Goal: Task Accomplishment & Management: Manage account settings

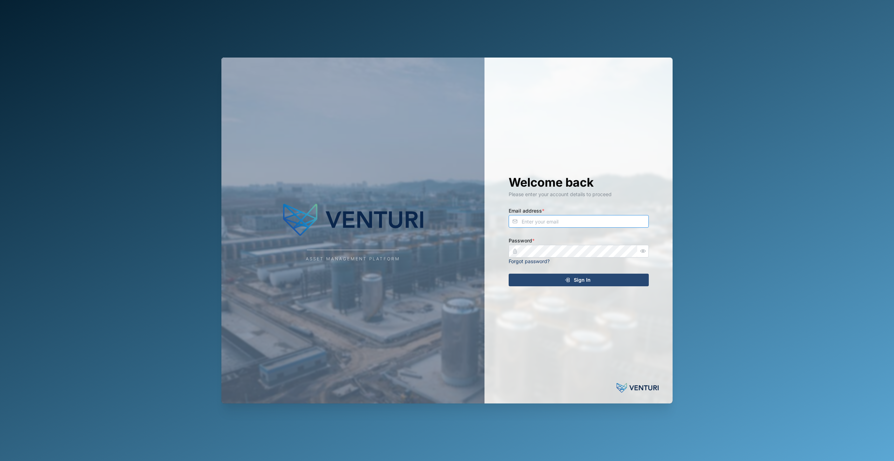
type input "admin@venturi.io"
click at [592, 286] on div "Welcome back Please enter your account details to proceed Email address * admin…" at bounding box center [579, 230] width 168 height 346
click at [594, 282] on div "Sign In" at bounding box center [577, 280] width 129 height 12
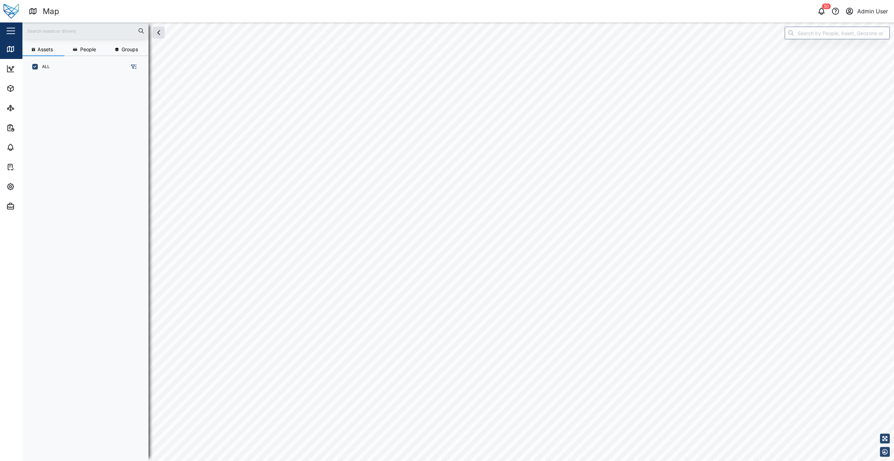
scroll to position [375, 110]
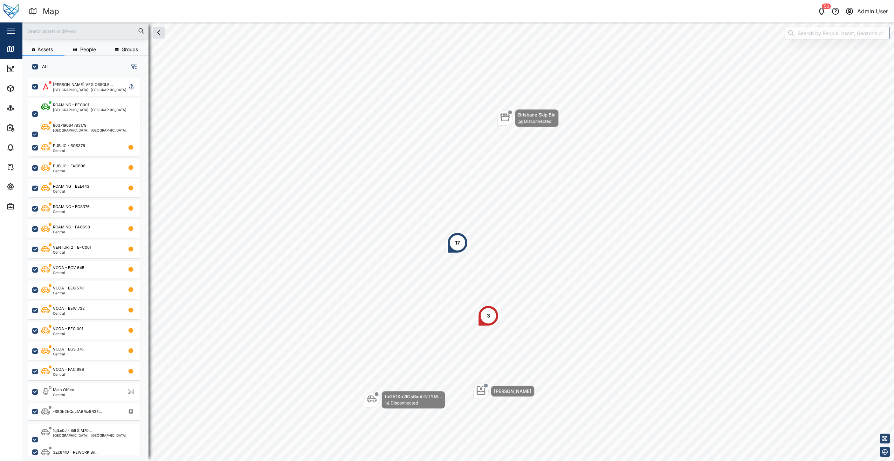
click at [81, 31] on input "text" at bounding box center [86, 31] width 118 height 11
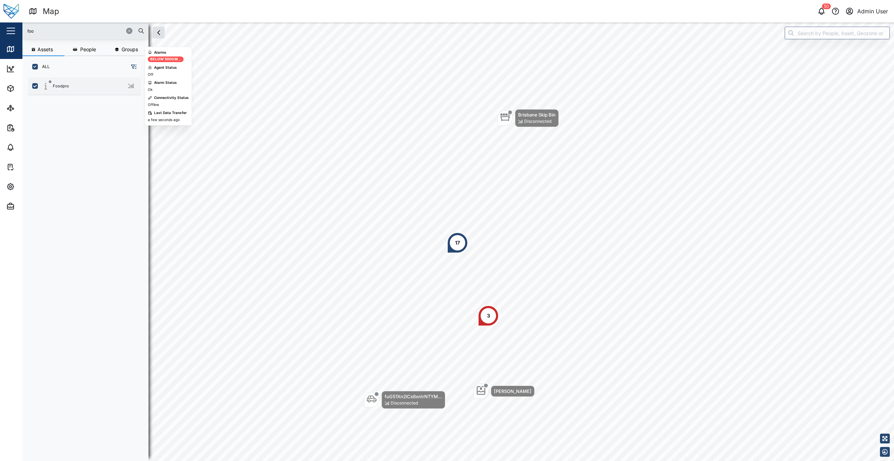
type input "foo"
click at [68, 91] on div "Foodpro" at bounding box center [84, 85] width 113 height 17
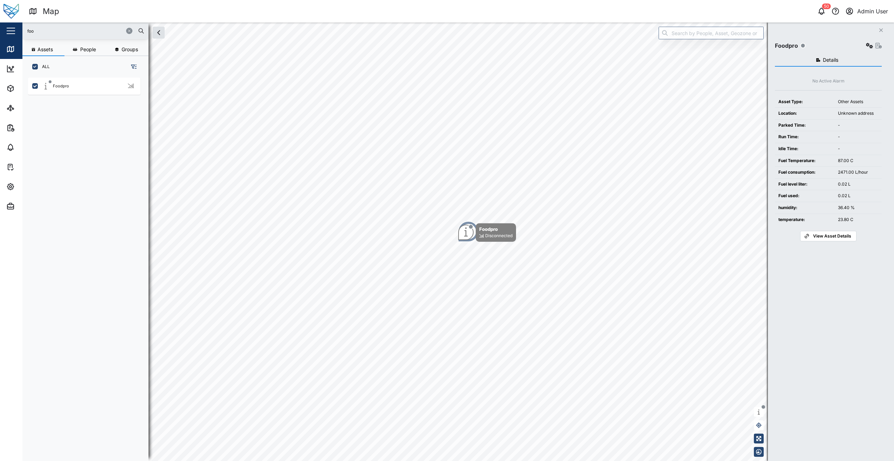
click at [840, 238] on span "View Asset Details" at bounding box center [833, 236] width 38 height 10
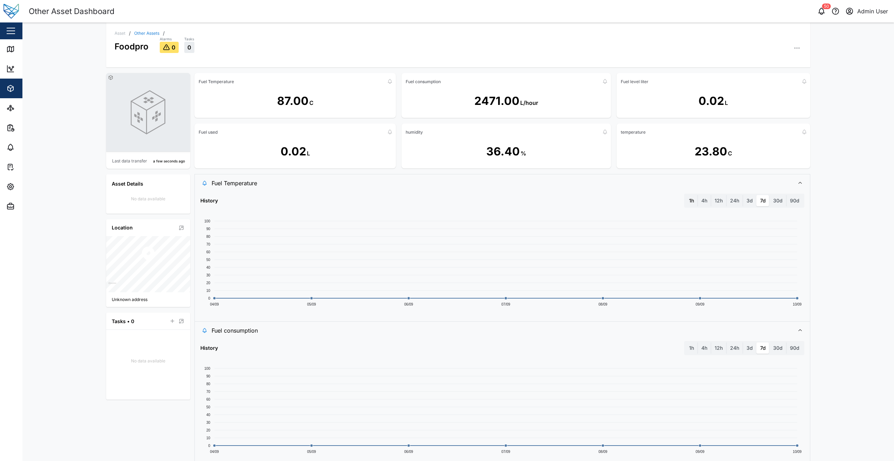
click at [692, 205] on label "1h" at bounding box center [692, 200] width 12 height 11
click at [686, 195] on hour "1h" at bounding box center [686, 195] width 0 height 0
click at [758, 201] on label "7d" at bounding box center [763, 200] width 13 height 11
click at [757, 195] on days "7d" at bounding box center [757, 195] width 0 height 0
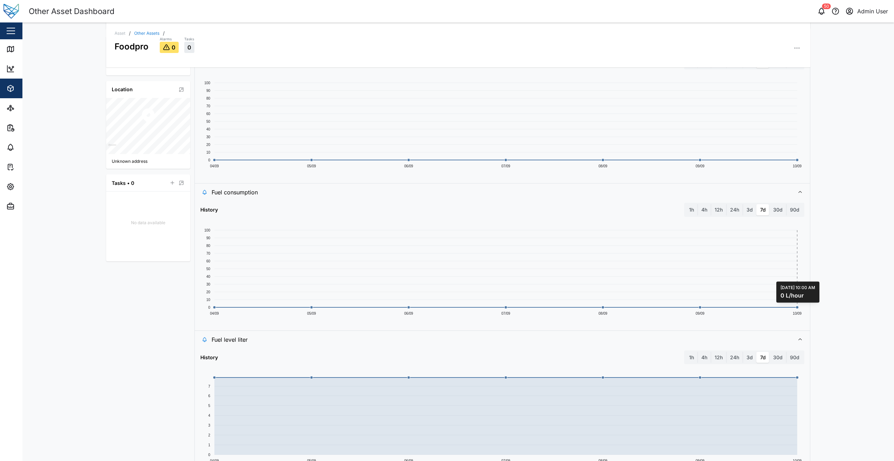
scroll to position [140, 0]
click at [759, 206] on label "7d" at bounding box center [763, 207] width 13 height 11
click at [757, 202] on days "7d" at bounding box center [757, 202] width 0 height 0
click at [747, 207] on label "3d" at bounding box center [749, 207] width 13 height 11
click at [743, 202] on days "3d" at bounding box center [743, 202] width 0 height 0
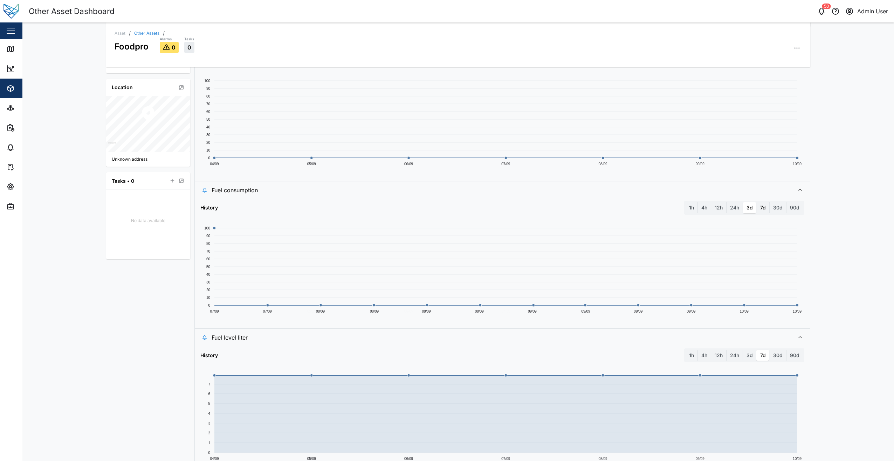
click at [757, 205] on label "7d" at bounding box center [763, 207] width 13 height 11
click at [757, 202] on days "7d" at bounding box center [757, 202] width 0 height 0
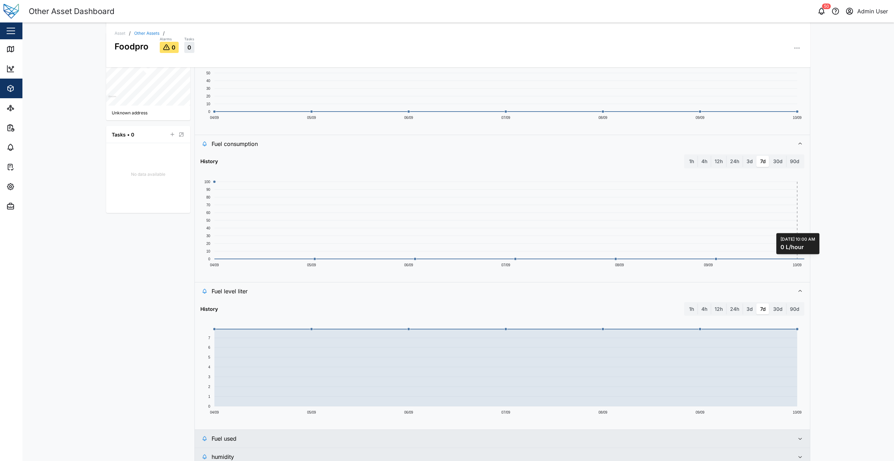
scroll to position [215, 0]
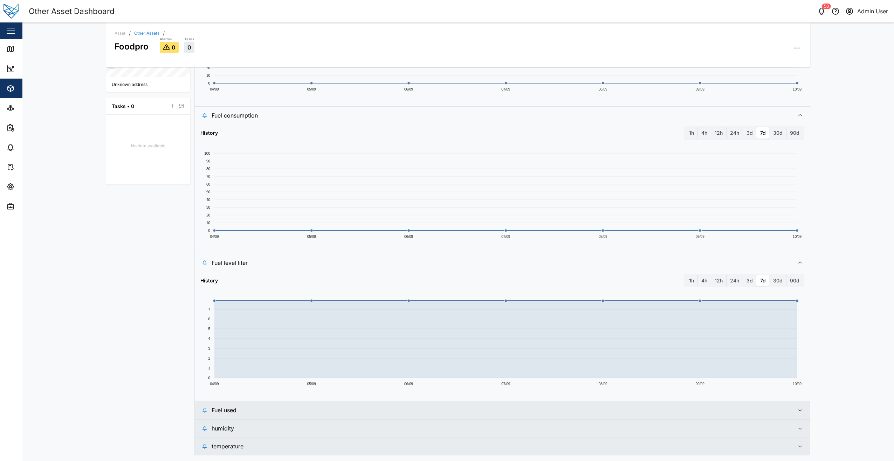
click at [736, 423] on span "humidity" at bounding box center [501, 428] width 578 height 18
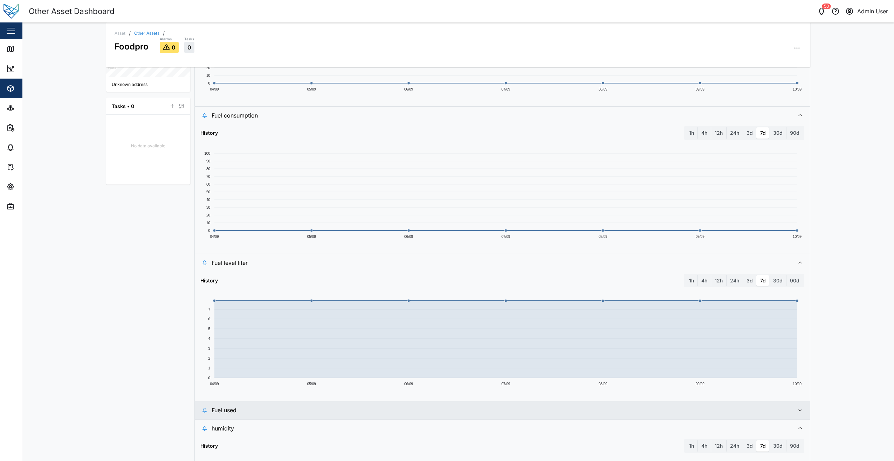
click at [739, 417] on span "Fuel used" at bounding box center [501, 410] width 578 height 18
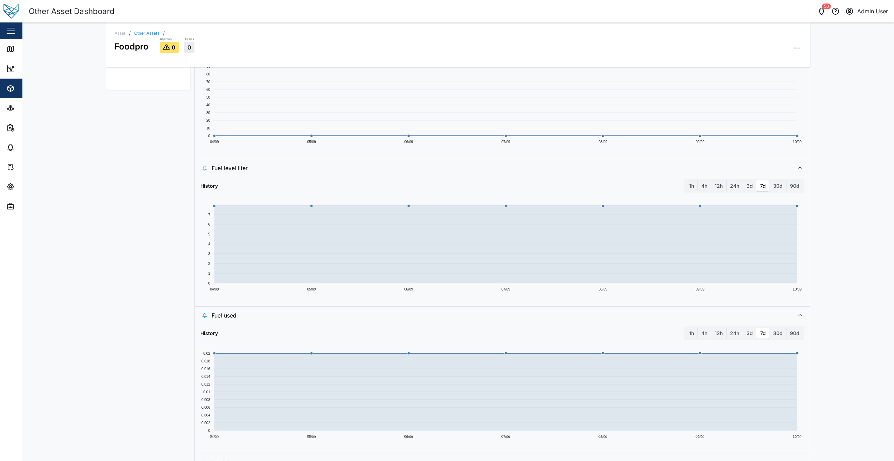
scroll to position [355, 0]
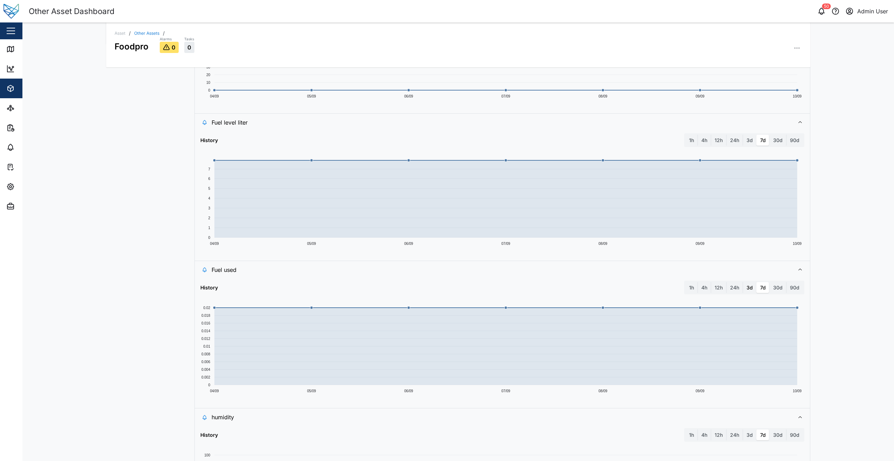
click at [749, 289] on label "3d" at bounding box center [749, 287] width 13 height 11
click at [743, 282] on days "3d" at bounding box center [743, 282] width 0 height 0
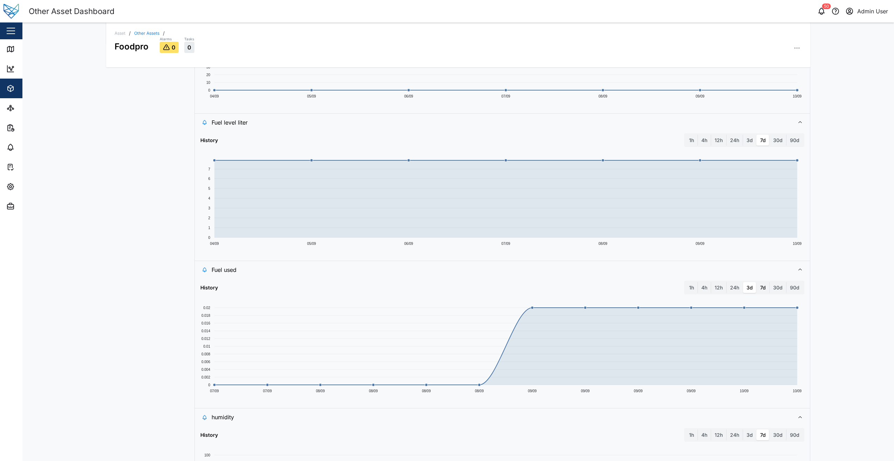
click at [757, 286] on label "7d" at bounding box center [763, 287] width 13 height 11
click at [757, 282] on days "7d" at bounding box center [757, 282] width 0 height 0
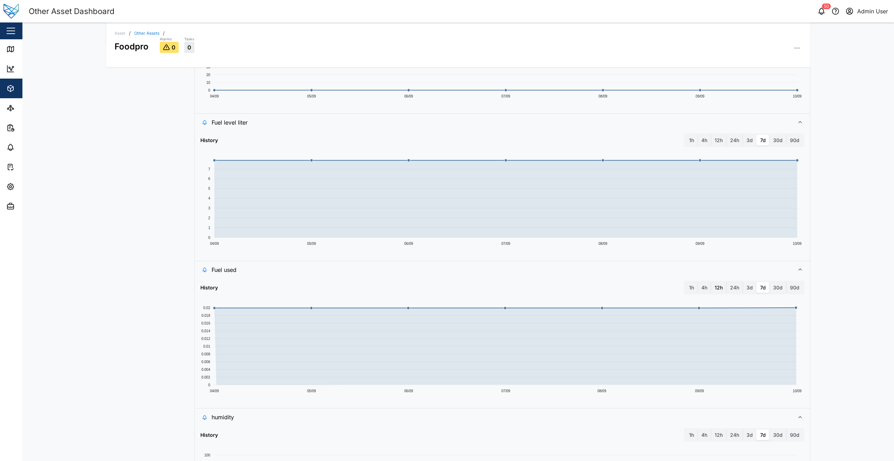
click at [712, 284] on label "12h" at bounding box center [719, 287] width 15 height 11
click at [712, 282] on hours "12h" at bounding box center [712, 282] width 0 height 0
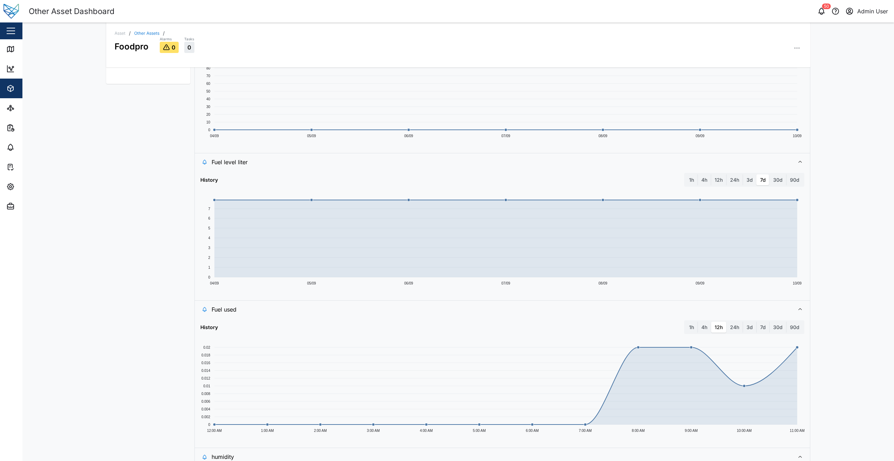
scroll to position [180, 0]
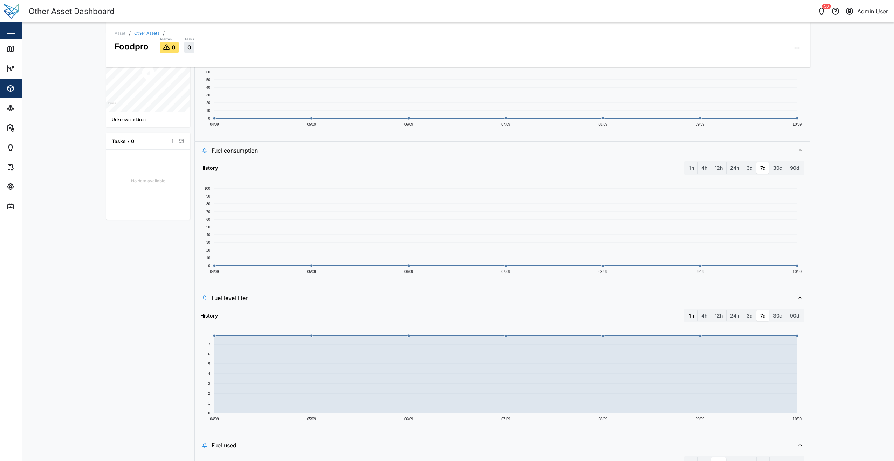
click at [688, 317] on label "1h" at bounding box center [692, 315] width 12 height 11
click at [686, 310] on hour "1h" at bounding box center [686, 310] width 0 height 0
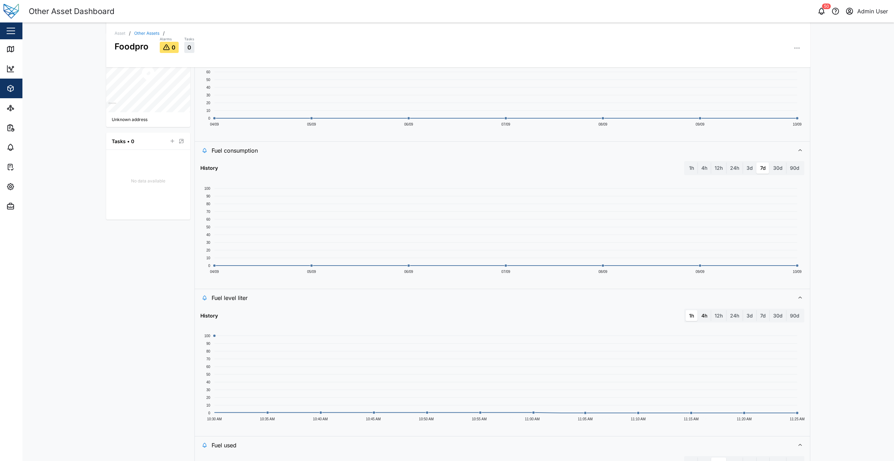
click at [707, 319] on label "4h" at bounding box center [704, 315] width 13 height 11
click at [698, 310] on hours "4h" at bounding box center [698, 310] width 0 height 0
click at [717, 316] on label "12h" at bounding box center [719, 315] width 15 height 11
click at [712, 310] on hours "12h" at bounding box center [712, 310] width 0 height 0
click at [731, 315] on label "24h" at bounding box center [735, 315] width 16 height 11
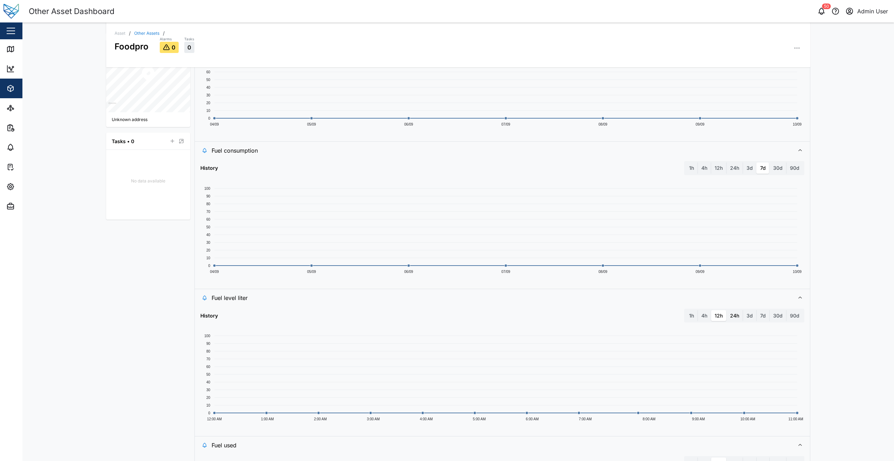
click at [727, 310] on hours "24h" at bounding box center [727, 310] width 0 height 0
click at [747, 314] on label "3d" at bounding box center [749, 315] width 13 height 11
click at [743, 310] on days "3d" at bounding box center [743, 310] width 0 height 0
click at [760, 315] on label "7d" at bounding box center [763, 315] width 13 height 11
click at [757, 310] on days "7d" at bounding box center [757, 310] width 0 height 0
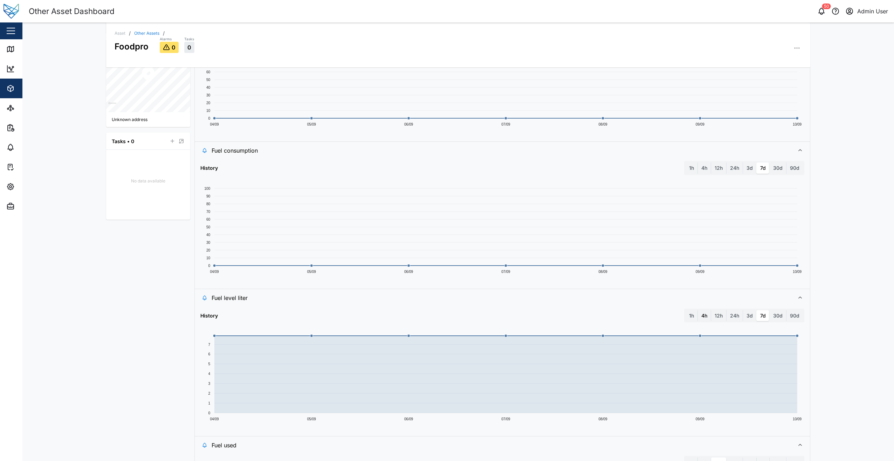
click at [707, 316] on label "4h" at bounding box center [704, 315] width 13 height 11
click at [698, 310] on hours "4h" at bounding box center [698, 310] width 0 height 0
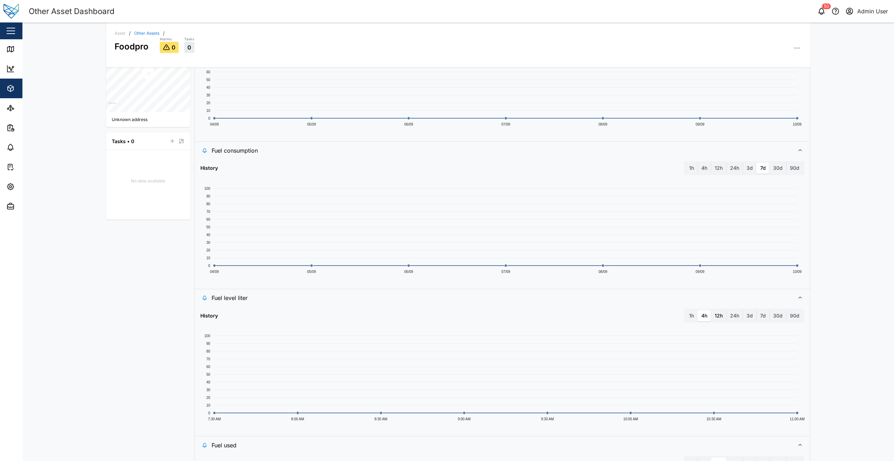
click at [723, 316] on label "12h" at bounding box center [719, 315] width 15 height 11
click at [712, 310] on hours "12h" at bounding box center [712, 310] width 0 height 0
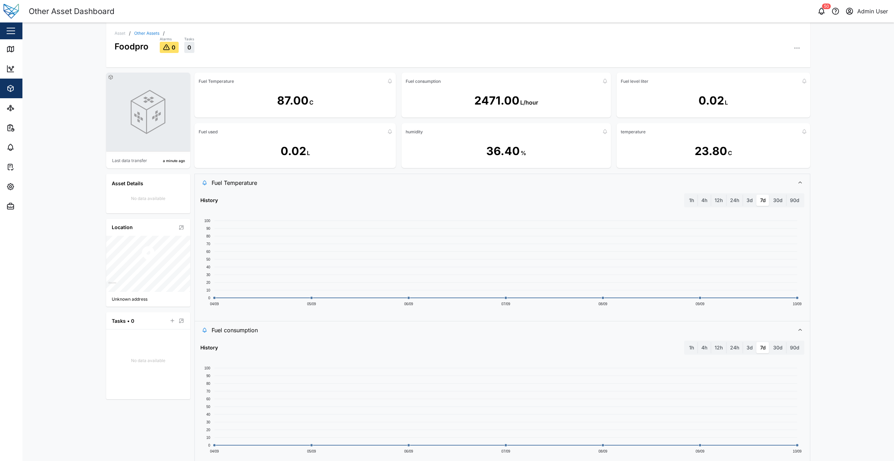
scroll to position [0, 0]
click at [833, 219] on div "Asset / Other Assets / Foodpro Alarms 0 Tasks 0 Last data transfer a minute ago…" at bounding box center [458, 241] width 872 height 438
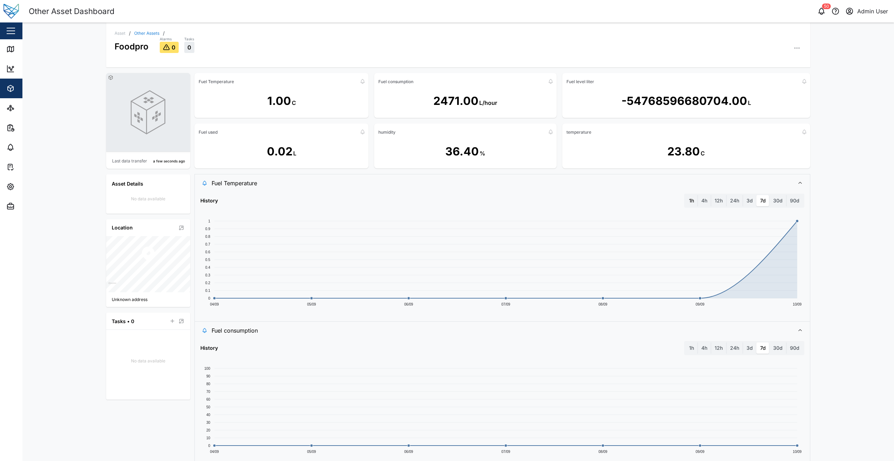
click at [688, 200] on label "1h" at bounding box center [692, 200] width 12 height 11
click at [686, 195] on hour "1h" at bounding box center [686, 195] width 0 height 0
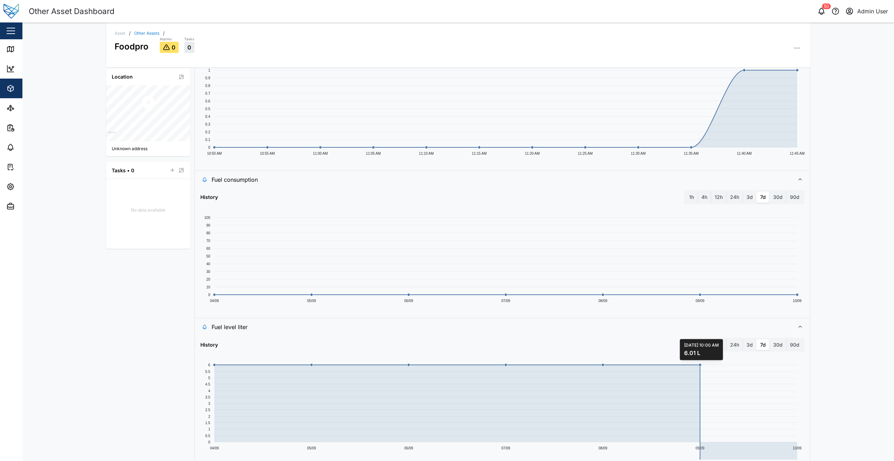
scroll to position [215, 0]
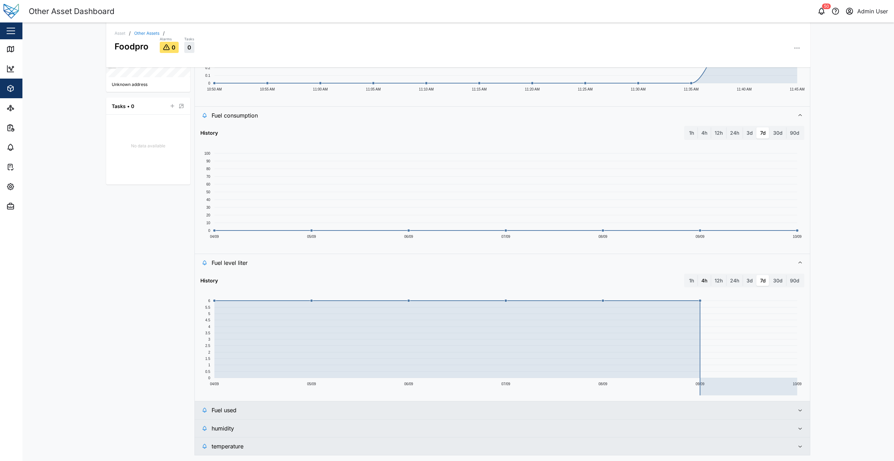
click at [703, 278] on label "4h" at bounding box center [704, 280] width 13 height 11
click at [698, 275] on hours "4h" at bounding box center [698, 275] width 0 height 0
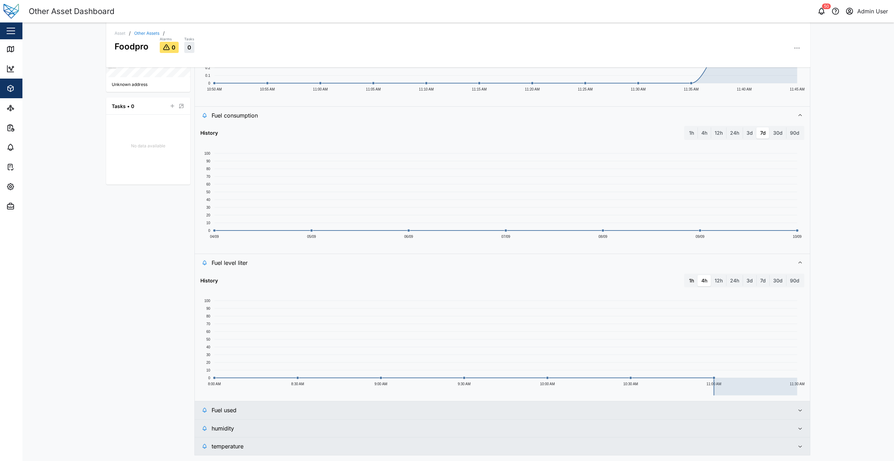
click at [688, 281] on label "1h" at bounding box center [692, 280] width 12 height 11
click at [686, 275] on hour "1h" at bounding box center [686, 275] width 0 height 0
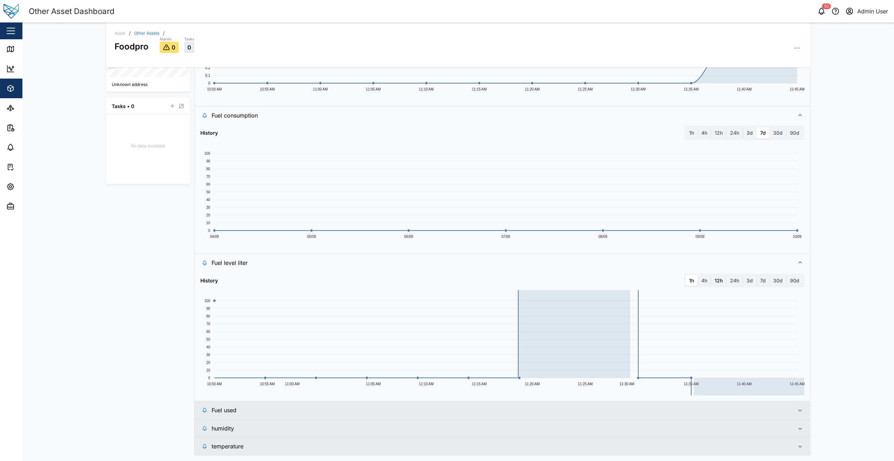
click at [716, 280] on label "12h" at bounding box center [719, 280] width 15 height 11
click at [712, 275] on hours "12h" at bounding box center [712, 275] width 0 height 0
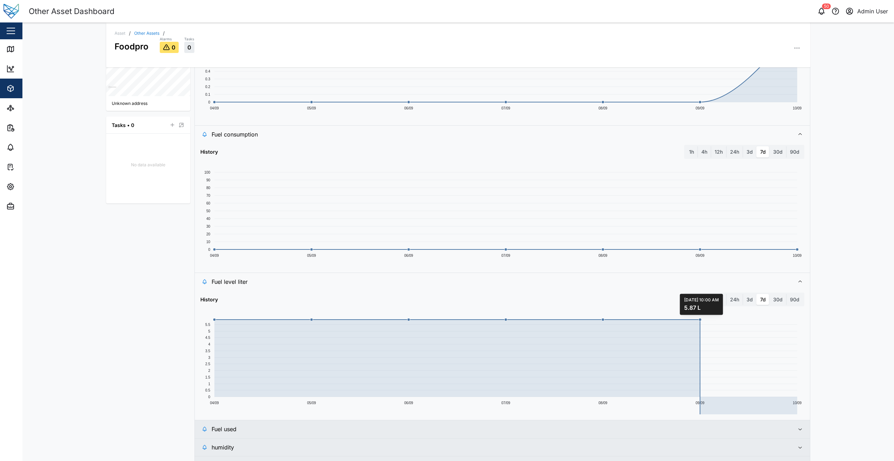
scroll to position [215, 0]
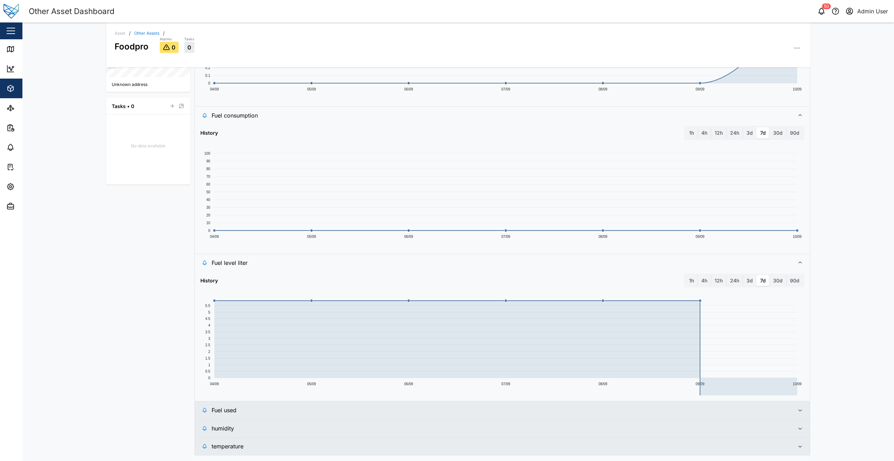
click at [690, 411] on span "Fuel used" at bounding box center [501, 410] width 578 height 18
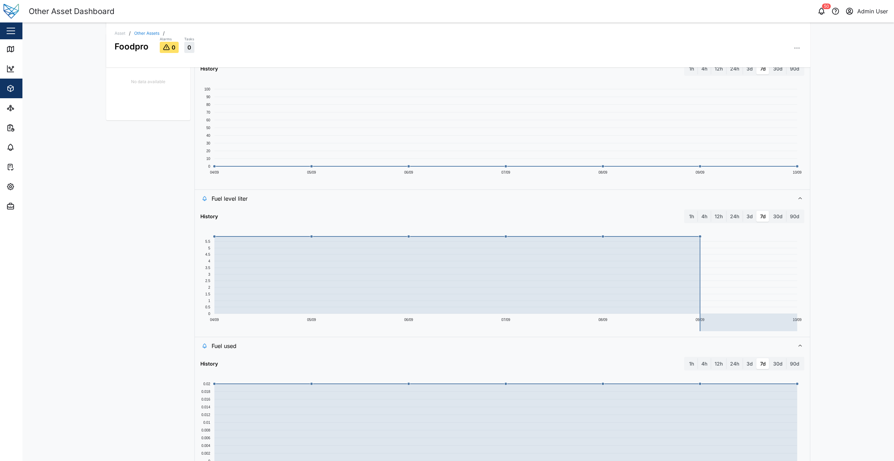
scroll to position [344, 0]
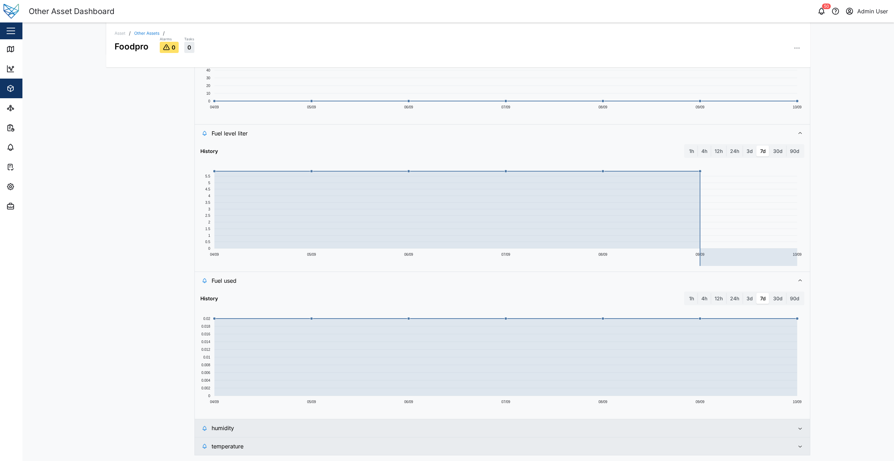
click at [694, 423] on span "humidity" at bounding box center [501, 428] width 578 height 18
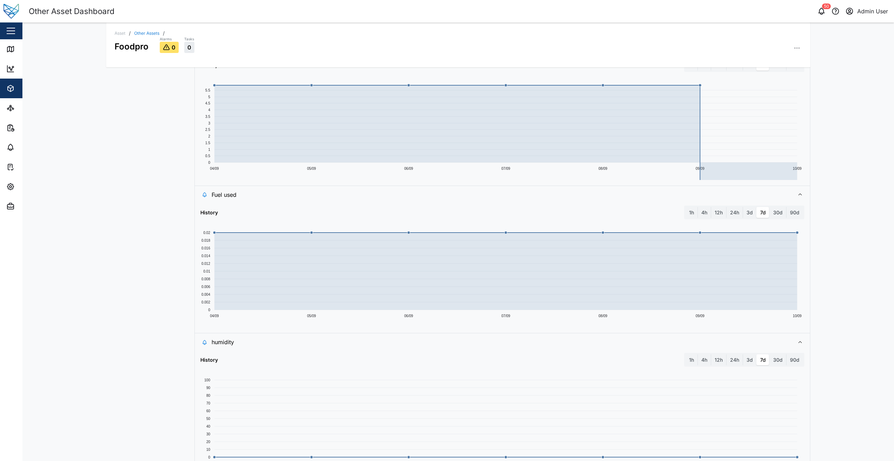
scroll to position [474, 0]
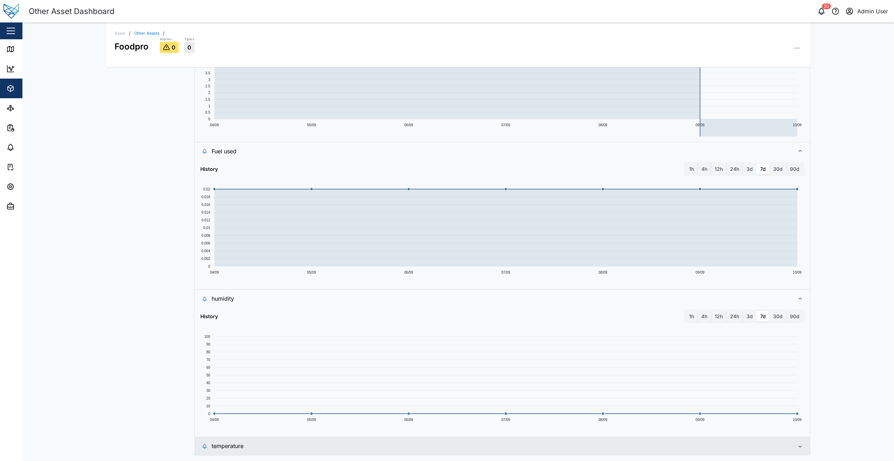
click at [718, 437] on div "Fuel Temperature History 1h 4h 12h 24h 3d 7d 30d 90d 04/09 05/09 06/09 07/09 08…" at bounding box center [503, 77] width 616 height 755
drag, startPoint x: 718, startPoint y: 437, endPoint x: 721, endPoint y: 442, distance: 5.4
click at [721, 442] on span "temperature" at bounding box center [501, 446] width 578 height 18
click at [869, 314] on div "Asset / Other Assets / Foodpro Alarms 0 Tasks 0 Last data transfer a minute ago…" at bounding box center [458, 241] width 872 height 438
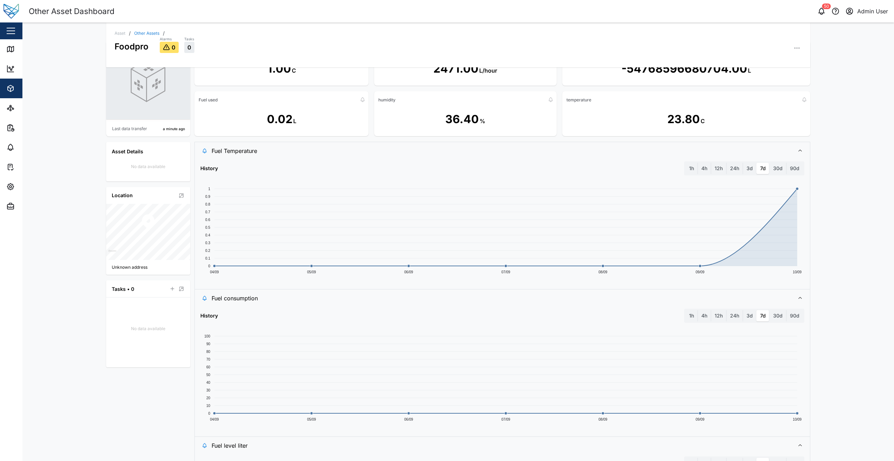
scroll to position [0, 0]
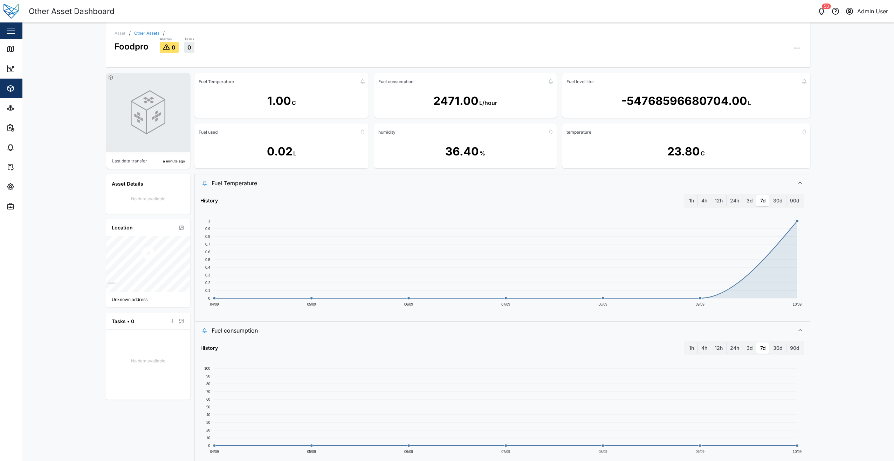
click at [792, 52] on button "button" at bounding box center [797, 48] width 10 height 10
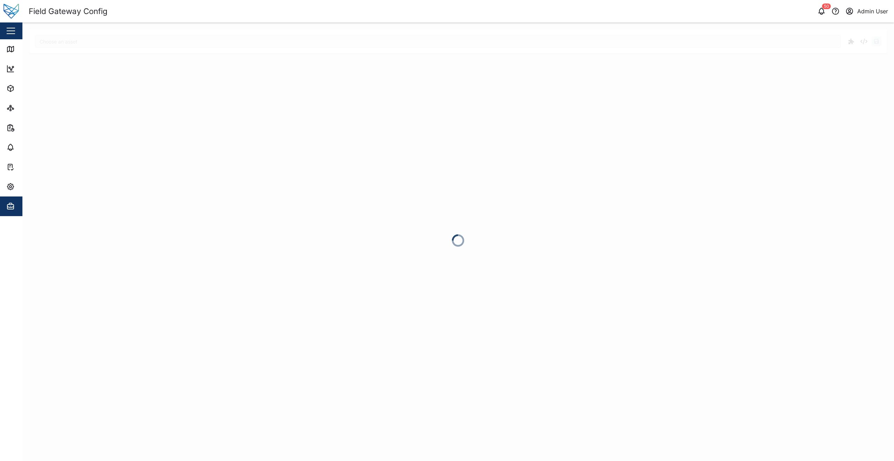
type input "Foodpro"
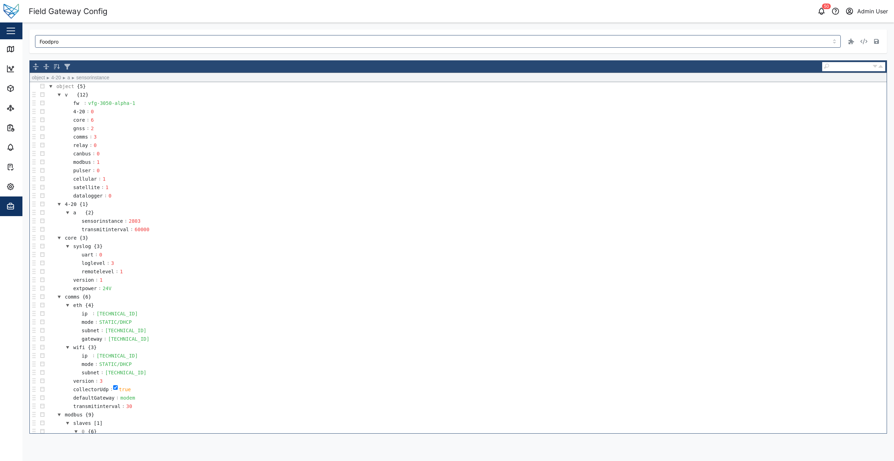
click at [244, 219] on td "sensorinstance : 2803" at bounding box center [467, 221] width 840 height 8
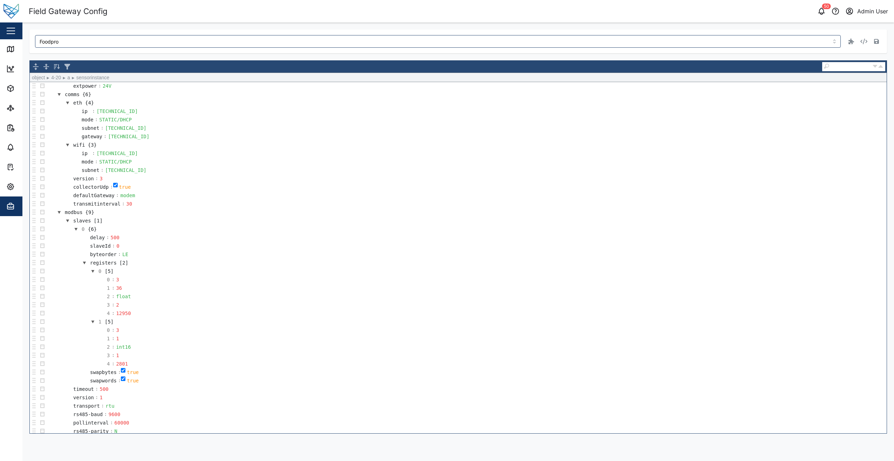
scroll to position [221, 0]
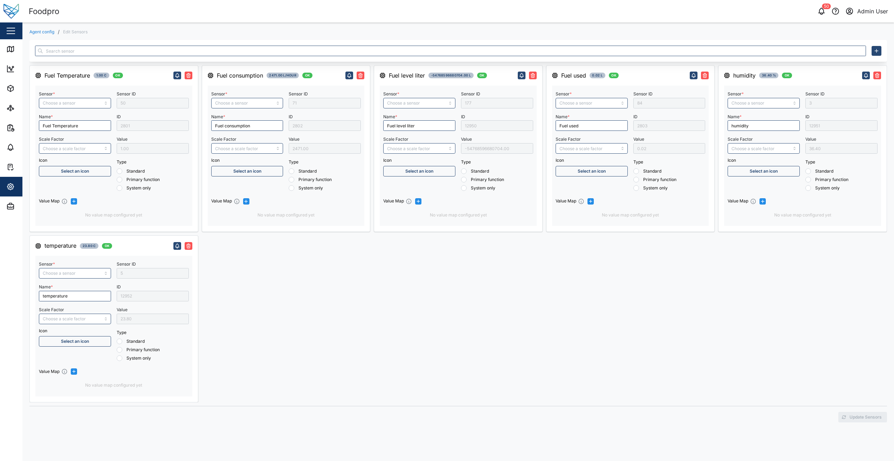
radio input "true"
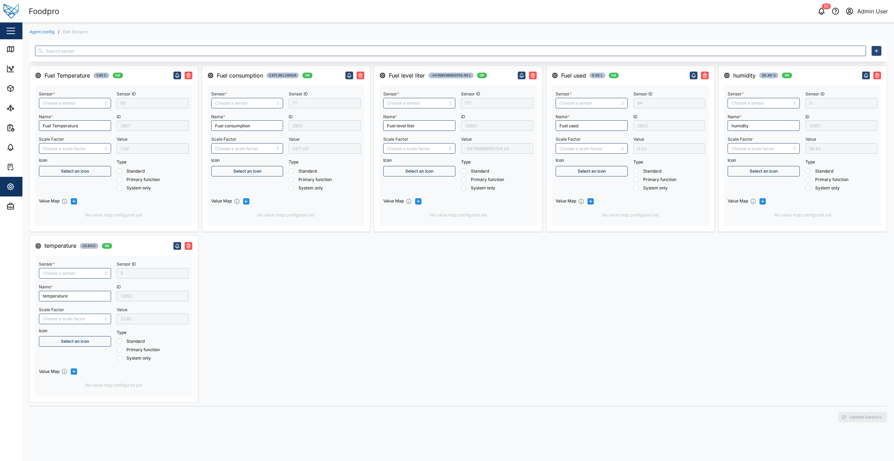
radio input "true"
type input "Fuel Temperature"
type input "Temperature1"
type input "divide by 10"
type input "Fuel consumption"
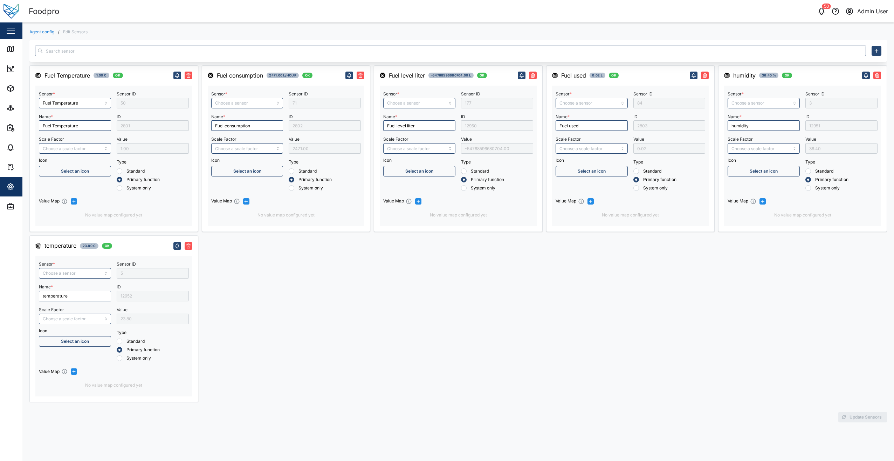
type input "Fuel Level Liter"
type input "Fuel used"
type input "Humidity1"
type input "divide by 10"
click at [443, 151] on input "Scale Factor" at bounding box center [419, 148] width 72 height 11
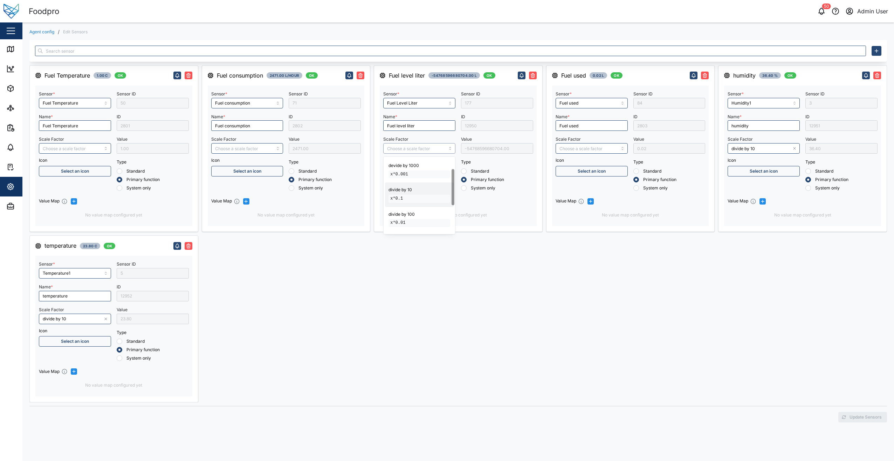
scroll to position [84, 0]
type input "level sensor conversion for water"
click at [449, 147] on icon "button" at bounding box center [450, 148] width 4 height 4
click at [521, 74] on icon "button" at bounding box center [522, 76] width 6 height 6
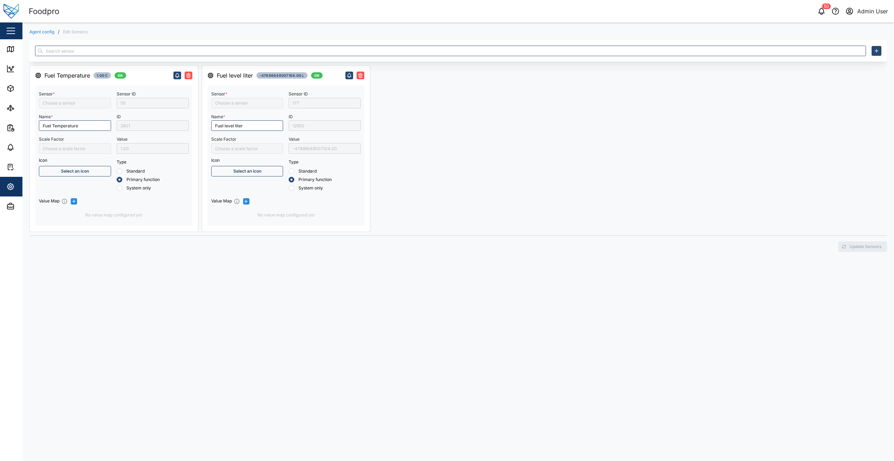
type input "Fuel Temperature"
type input "Fuel Level Liter"
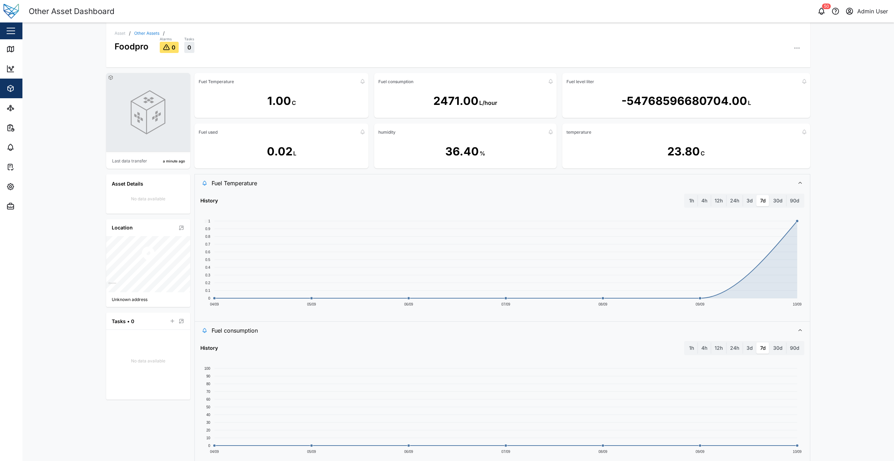
scroll to position [210, 0]
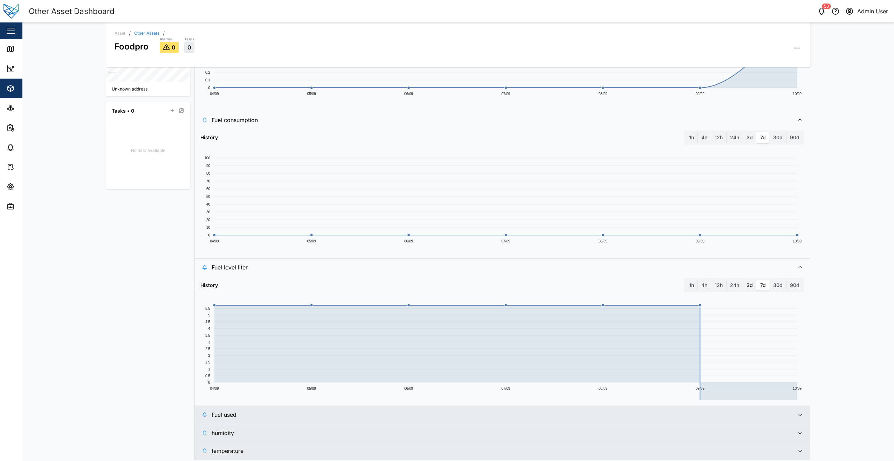
click at [750, 287] on label "3d" at bounding box center [749, 284] width 13 height 11
click at [743, 279] on days "3d" at bounding box center [743, 279] width 0 height 0
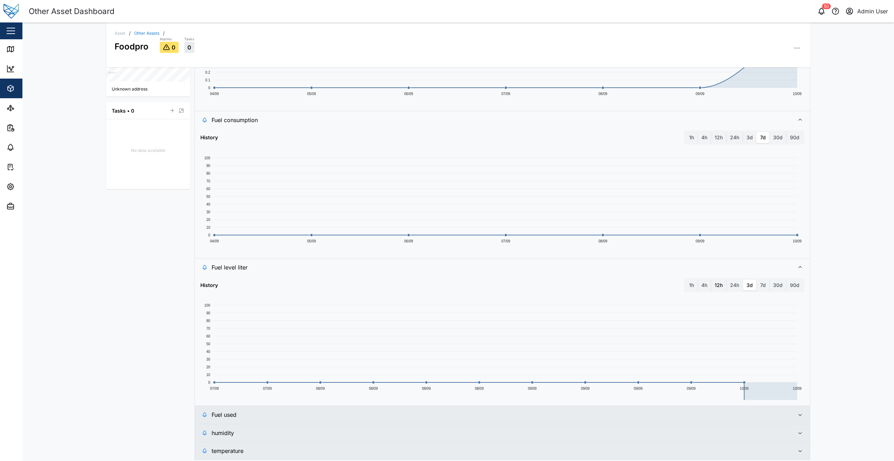
click at [723, 287] on label "12h" at bounding box center [719, 284] width 15 height 11
click at [712, 279] on hours "12h" at bounding box center [712, 279] width 0 height 0
click at [700, 285] on label "4h" at bounding box center [704, 284] width 13 height 11
click at [698, 279] on hours "4h" at bounding box center [698, 279] width 0 height 0
click at [692, 285] on label "1h" at bounding box center [692, 284] width 12 height 11
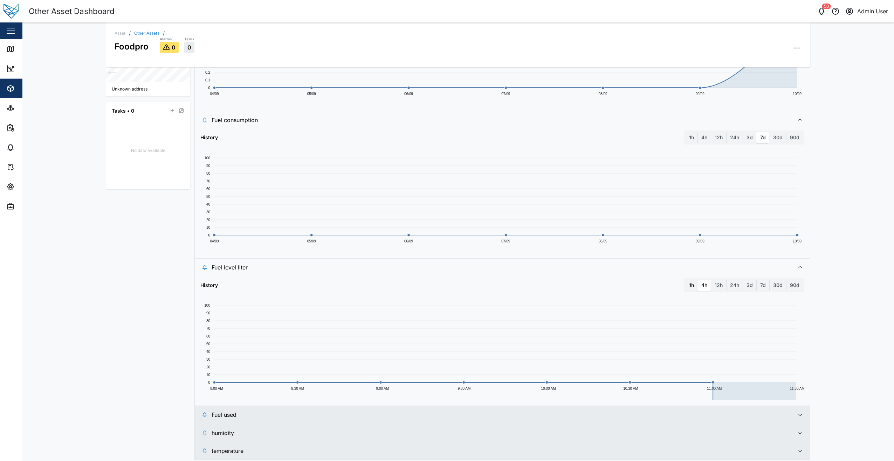
click at [686, 279] on hour "1h" at bounding box center [686, 279] width 0 height 0
click at [90, 281] on div "Asset / Other Assets / Foodpro Alarms 0 Tasks 0 Last data transfer a minute ago…" at bounding box center [458, 241] width 872 height 438
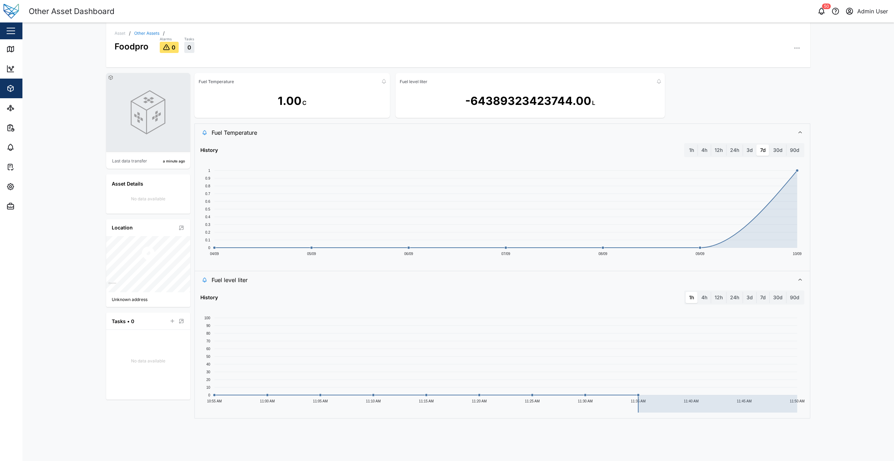
scroll to position [0, 0]
click at [707, 298] on label "4h" at bounding box center [704, 297] width 13 height 11
click at [698, 292] on hours "4h" at bounding box center [698, 292] width 0 height 0
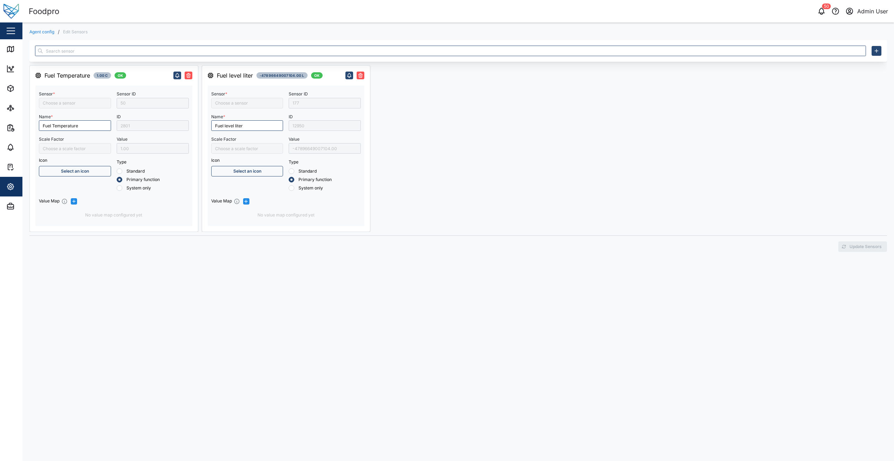
type input "Fuel Temperature"
type input "Fuel Level Liter"
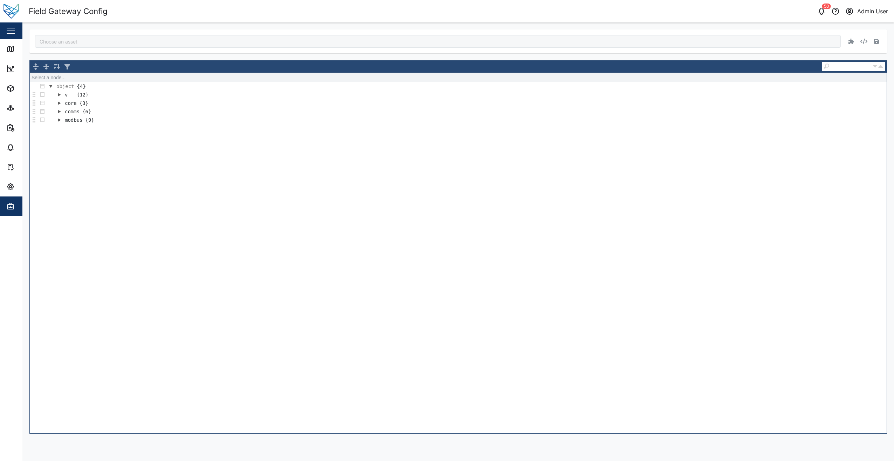
type input "Foodpro"
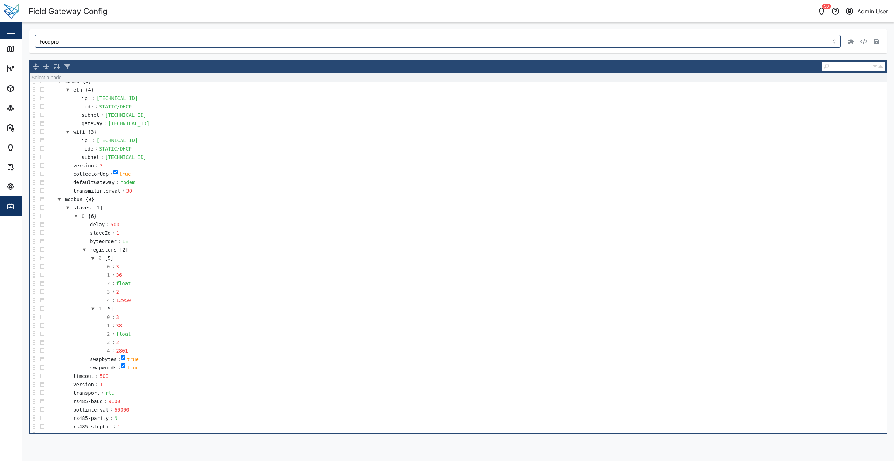
scroll to position [188, 0]
click at [12, 197] on span "Admin" at bounding box center [38, 206] width 64 height 20
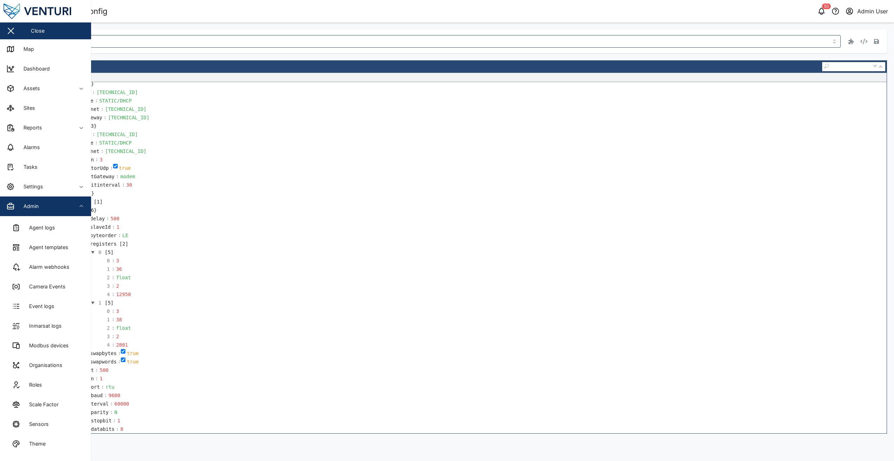
click at [232, 111] on td "subnet : [TECHNICAL_ID]" at bounding box center [467, 109] width 840 height 8
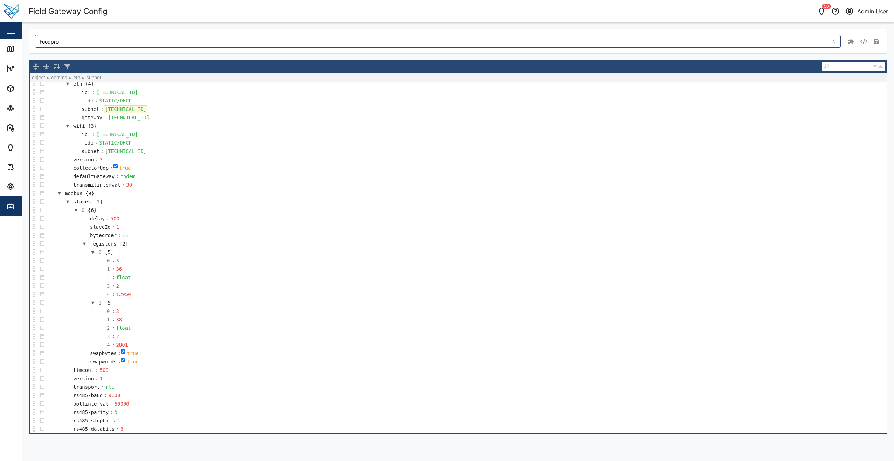
click at [272, 216] on td "delay : 500" at bounding box center [467, 218] width 840 height 8
click at [121, 350] on input "checkbox" at bounding box center [123, 351] width 5 height 5
checkbox input "false"
click at [874, 39] on button "button" at bounding box center [877, 41] width 10 height 10
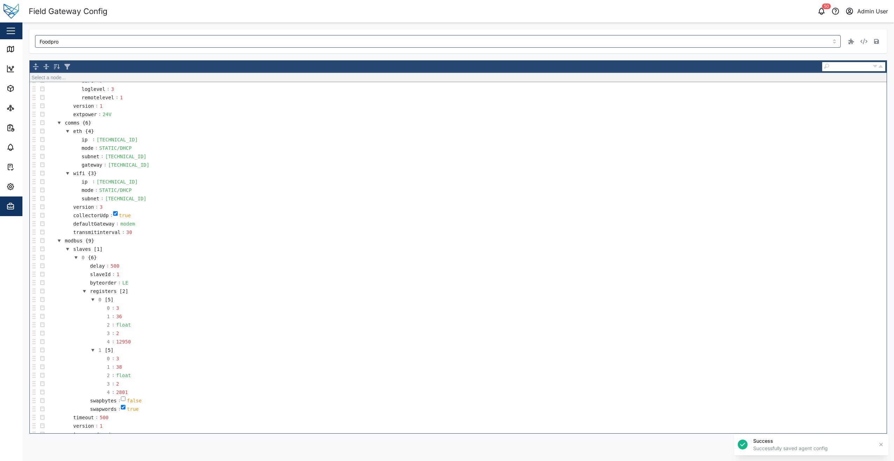
scroll to position [175, 0]
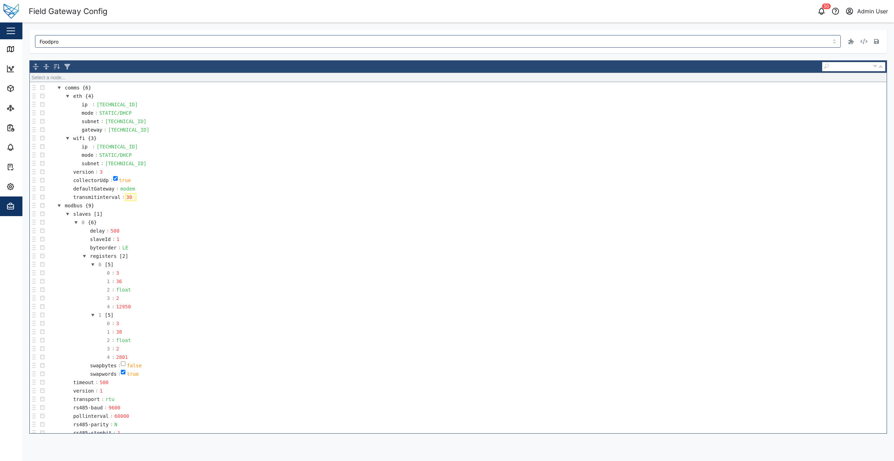
click at [127, 195] on div "30" at bounding box center [130, 197] width 11 height 8
click at [876, 38] on button "button" at bounding box center [877, 41] width 10 height 10
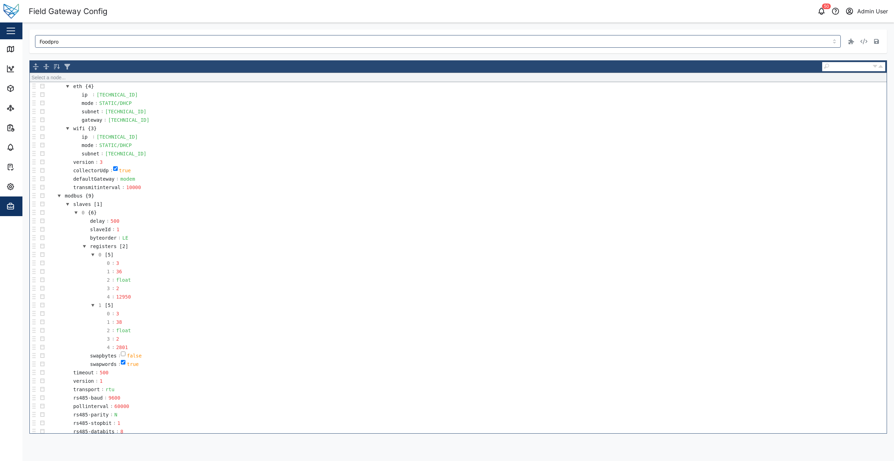
scroll to position [188, 0]
click at [121, 360] on input "checkbox" at bounding box center [123, 359] width 5 height 5
checkbox input "false"
click at [874, 41] on button "button" at bounding box center [877, 41] width 10 height 10
click at [670, 317] on td "1 : 38" at bounding box center [467, 319] width 840 height 8
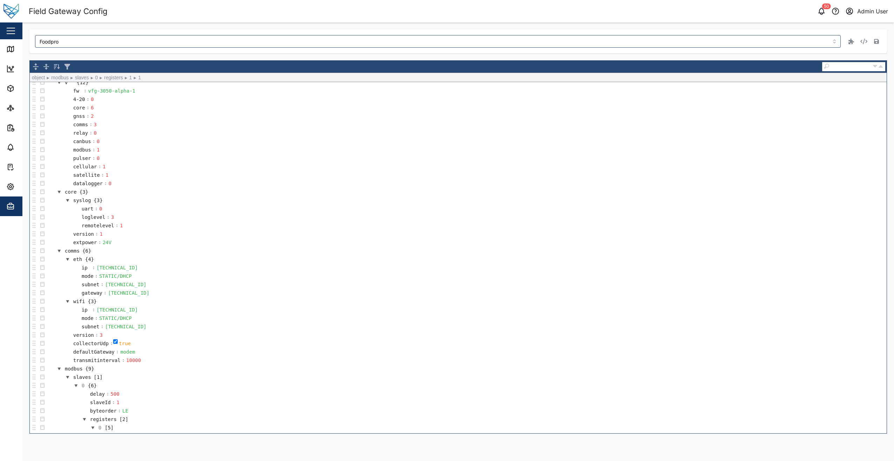
scroll to position [0, 0]
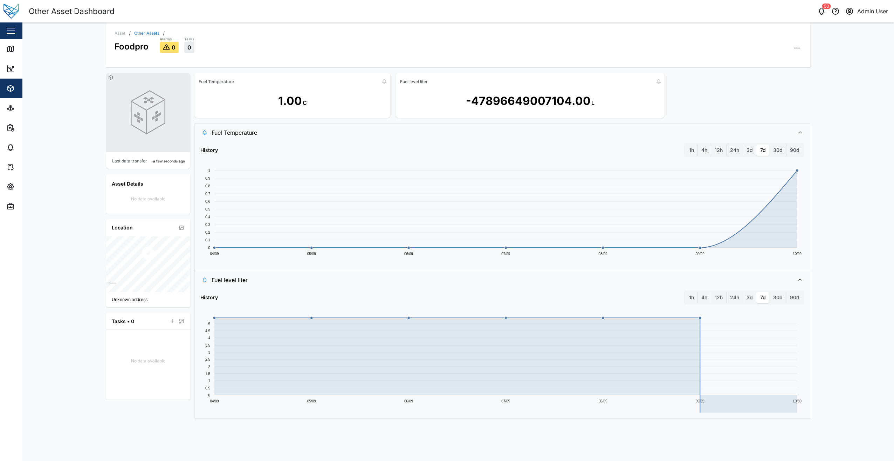
click at [820, 276] on div "Asset / Other Assets / Foodpro Alarms 0 Tasks 0 Last data transfer a few second…" at bounding box center [458, 241] width 872 height 438
click at [692, 297] on label "1h" at bounding box center [692, 297] width 12 height 11
click at [686, 292] on hour "1h" at bounding box center [686, 292] width 0 height 0
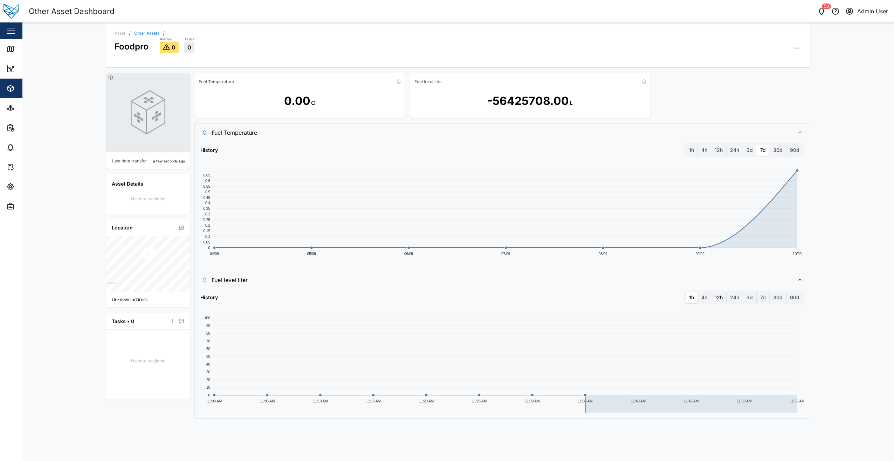
click at [712, 299] on div "12h" at bounding box center [718, 297] width 15 height 11
click at [705, 301] on label "4h" at bounding box center [704, 297] width 13 height 11
click at [698, 292] on hours "4h" at bounding box center [698, 292] width 0 height 0
click at [695, 298] on label "1h" at bounding box center [692, 297] width 12 height 11
click at [686, 292] on hour "1h" at bounding box center [686, 292] width 0 height 0
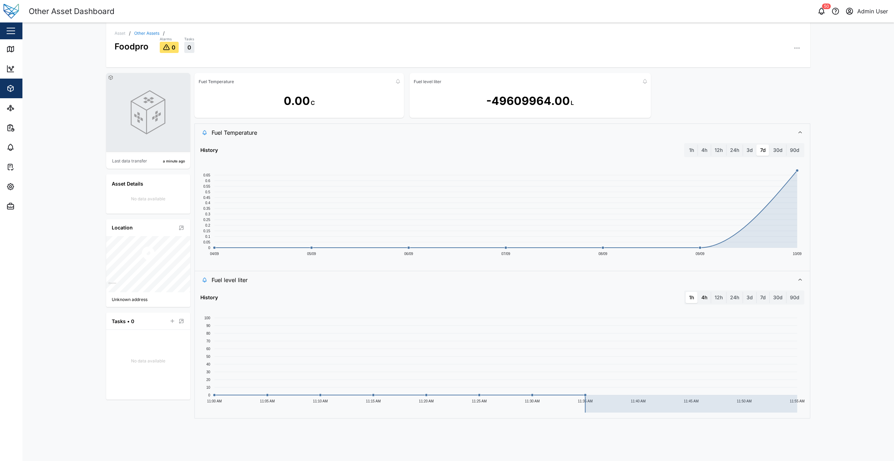
click at [701, 297] on label "4h" at bounding box center [704, 297] width 13 height 11
click at [698, 292] on hours "4h" at bounding box center [698, 292] width 0 height 0
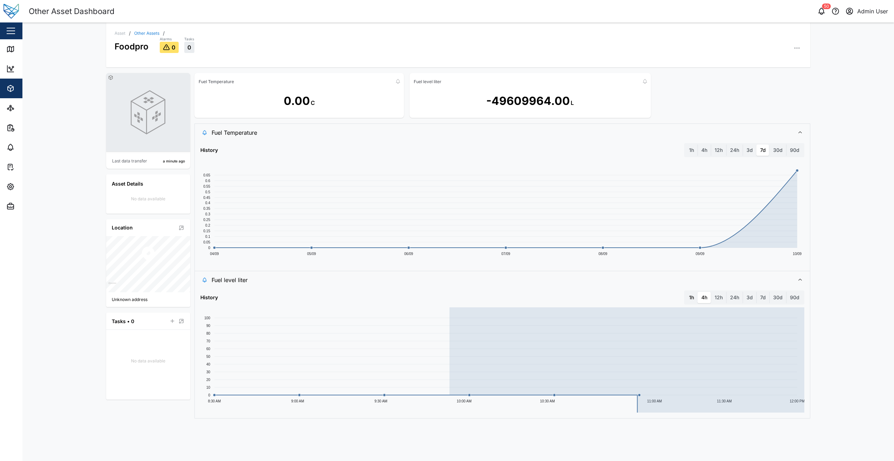
click at [687, 298] on label "1h" at bounding box center [692, 297] width 12 height 11
click at [686, 292] on hour "1h" at bounding box center [686, 292] width 0 height 0
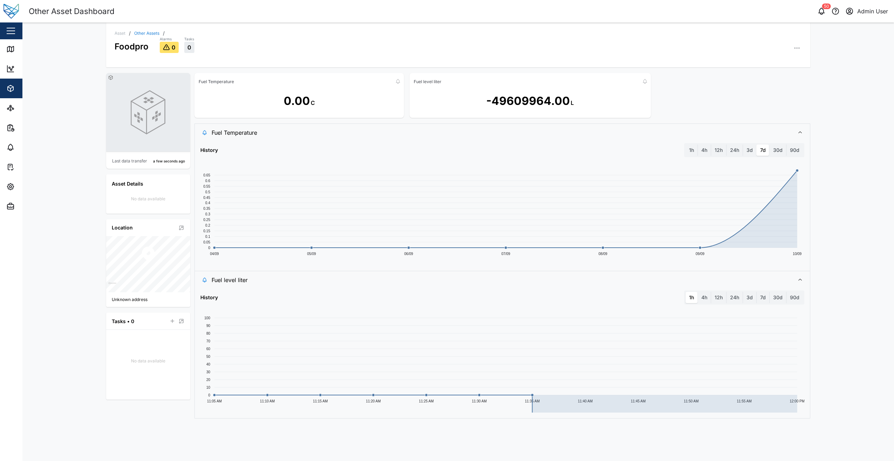
click at [797, 45] on button "button" at bounding box center [797, 48] width 10 height 10
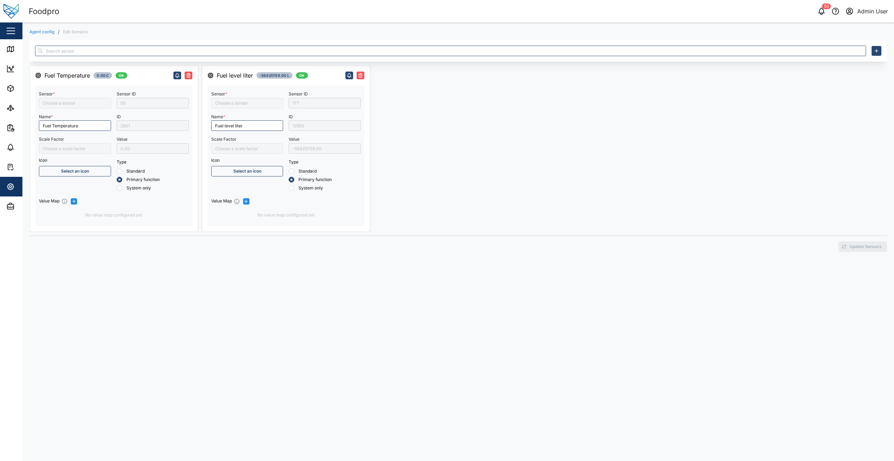
type input "Fuel Temperature"
type input "Fuel Level Liter"
click at [279, 149] on input "Scale Factor" at bounding box center [247, 148] width 72 height 11
click at [432, 278] on div "Fuel Temperature 0.00 C OK Sensor * Fuel Temperature Name * Fuel Temperature Sc…" at bounding box center [458, 246] width 858 height 413
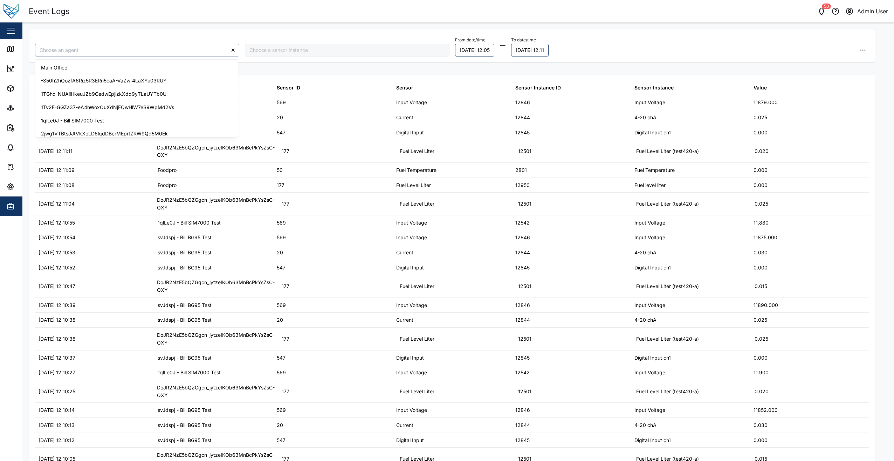
click at [175, 50] on input "search" at bounding box center [137, 50] width 204 height 13
type input "o"
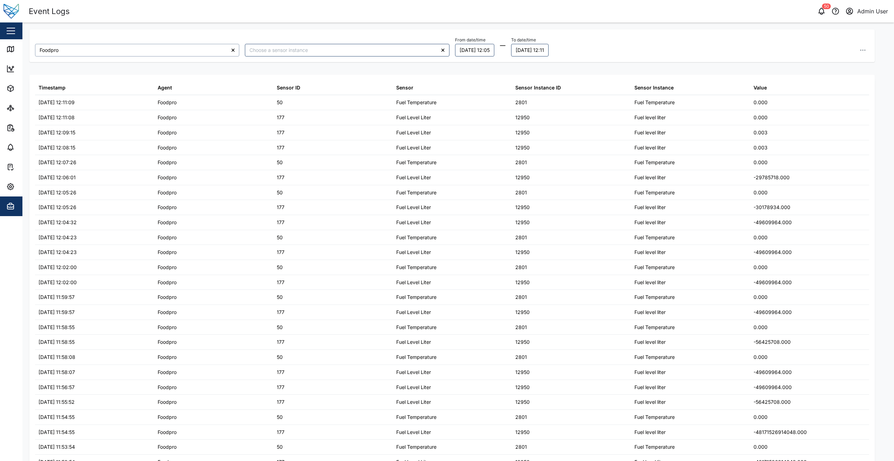
type input "Foodpro"
click at [739, 50] on div "From date/time 09/09/2025 12:05 To date/time 10/09/2025 12:11" at bounding box center [662, 45] width 415 height 21
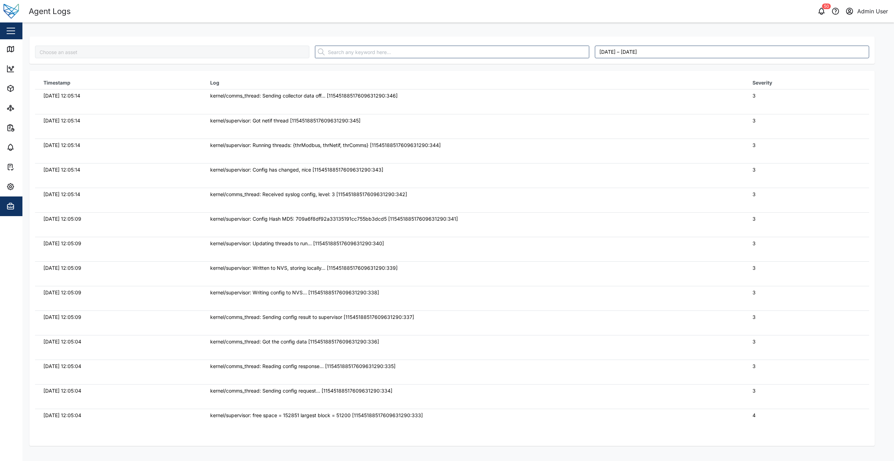
type input "Foodpro"
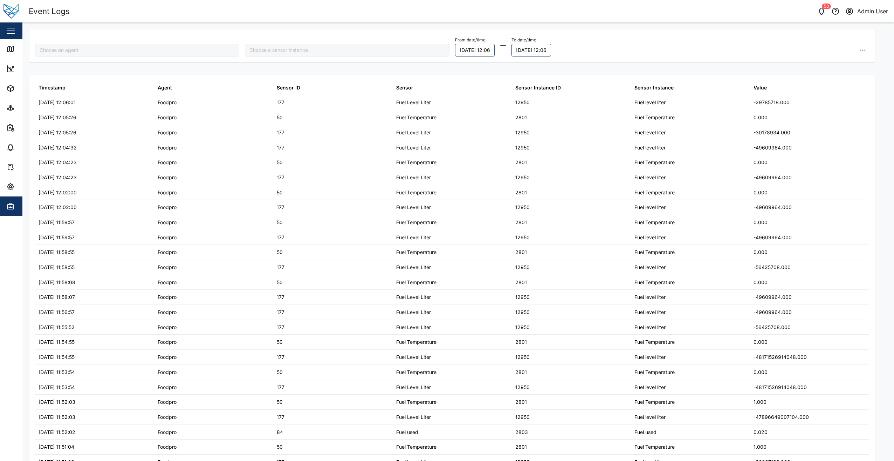
type input "Foodpro"
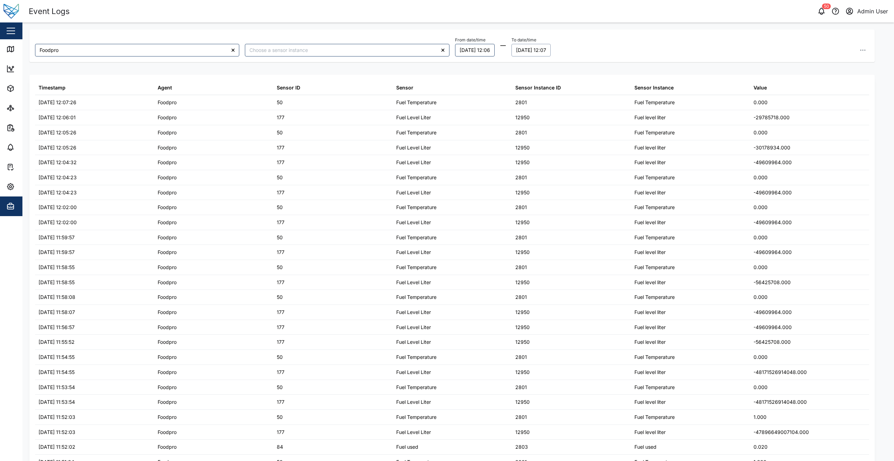
click at [542, 50] on button "10/09/2025 12:07" at bounding box center [531, 50] width 39 height 13
click at [551, 50] on button "10/09/2025 12:07" at bounding box center [531, 50] width 39 height 13
click at [558, 166] on input "12:07" at bounding box center [562, 166] width 73 height 13
type input "13:07"
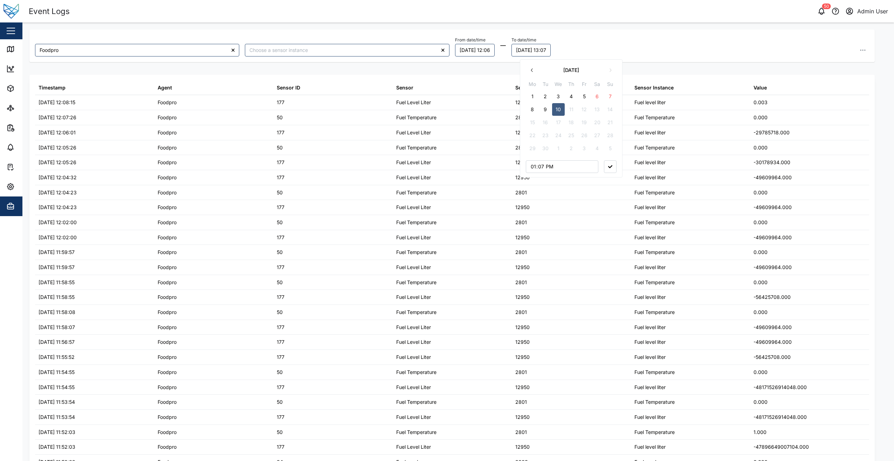
click at [614, 168] on button "button" at bounding box center [610, 166] width 13 height 13
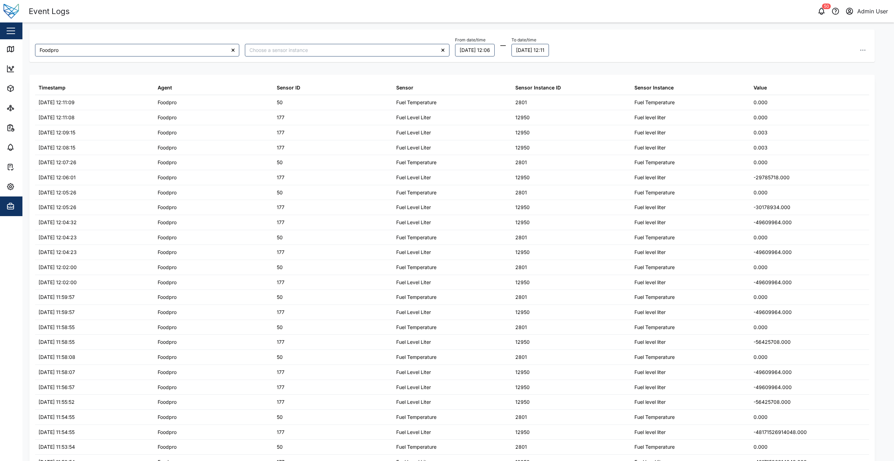
click at [628, 52] on div "From date/time 09/09/2025 12:06 To date/time 10/09/2025 12:11" at bounding box center [662, 45] width 415 height 21
click at [295, 18] on header "Event Logs 50 Admin User" at bounding box center [447, 11] width 894 height 22
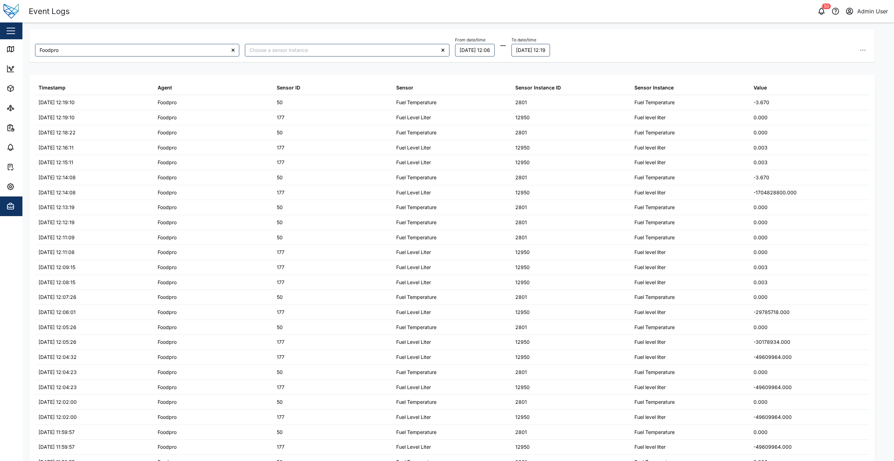
click at [695, 39] on div "From date/time 09/09/2025 12:06 To date/time 10/09/2025 12:19" at bounding box center [662, 45] width 415 height 21
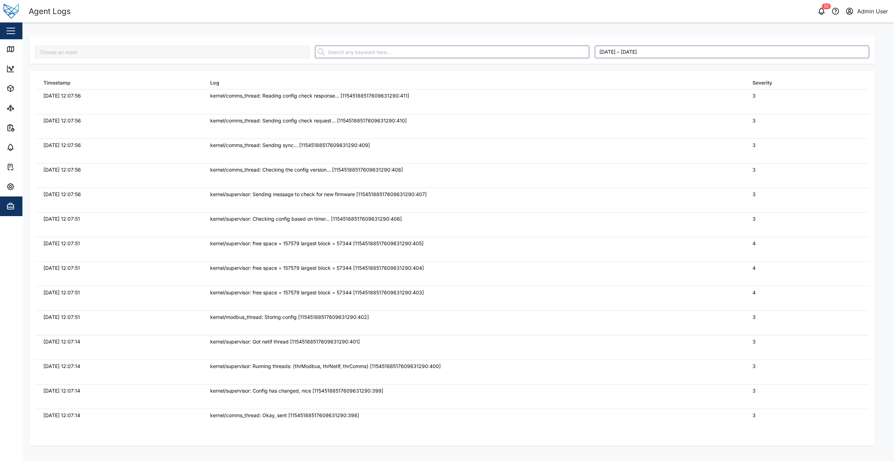
type input "Foodpro"
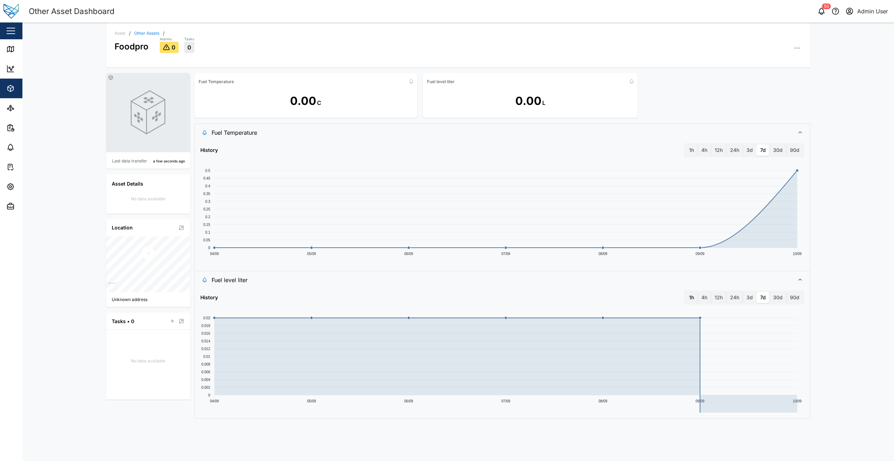
click at [697, 298] on label "1h" at bounding box center [692, 297] width 12 height 11
click at [686, 292] on hour "1h" at bounding box center [686, 292] width 0 height 0
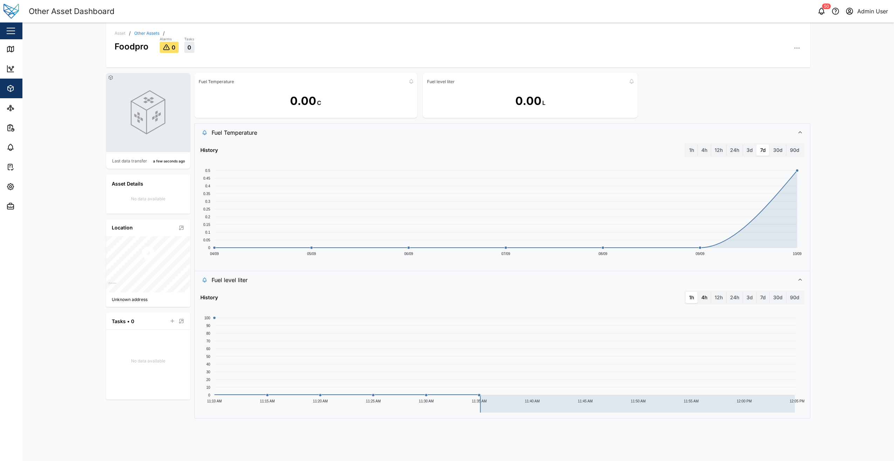
click at [706, 297] on label "4h" at bounding box center [704, 297] width 13 height 11
click at [698, 292] on hours "4h" at bounding box center [698, 292] width 0 height 0
click at [717, 296] on label "12h" at bounding box center [719, 297] width 15 height 11
click at [712, 292] on hours "12h" at bounding box center [712, 292] width 0 height 0
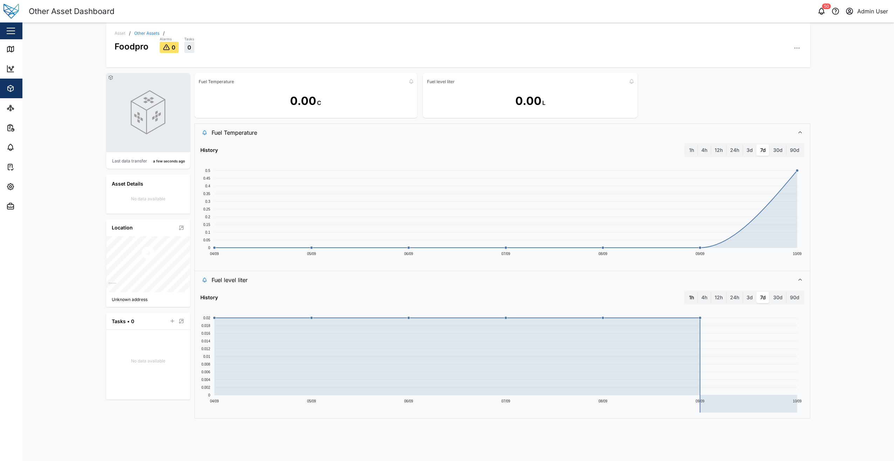
click at [688, 295] on label "1h" at bounding box center [692, 297] width 12 height 11
click at [686, 292] on hour "1h" at bounding box center [686, 292] width 0 height 0
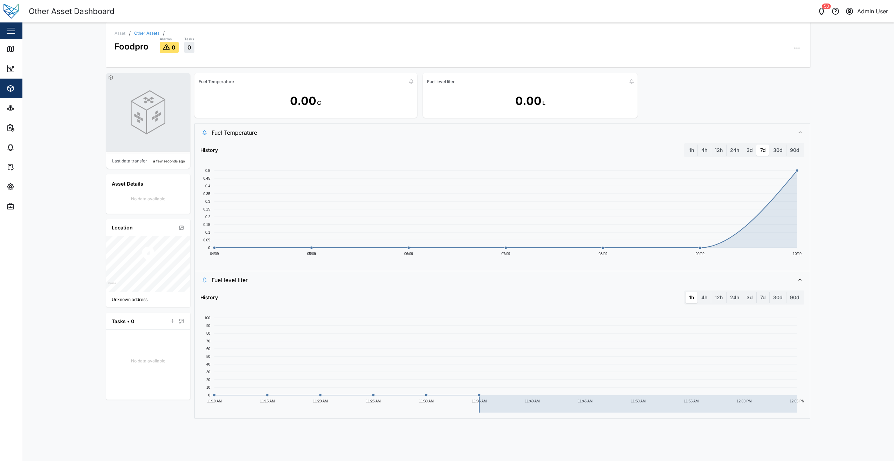
click at [636, 101] on div "0.00 L" at bounding box center [530, 101] width 215 height 28
click at [708, 299] on label "4h" at bounding box center [704, 297] width 13 height 11
click at [698, 292] on hours "4h" at bounding box center [698, 292] width 0 height 0
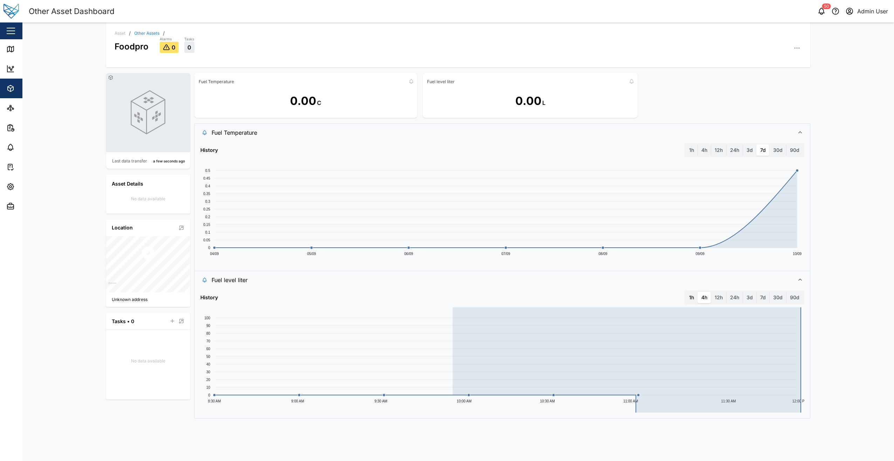
click at [691, 297] on label "1h" at bounding box center [692, 297] width 12 height 11
click at [686, 292] on hour "1h" at bounding box center [686, 292] width 0 height 0
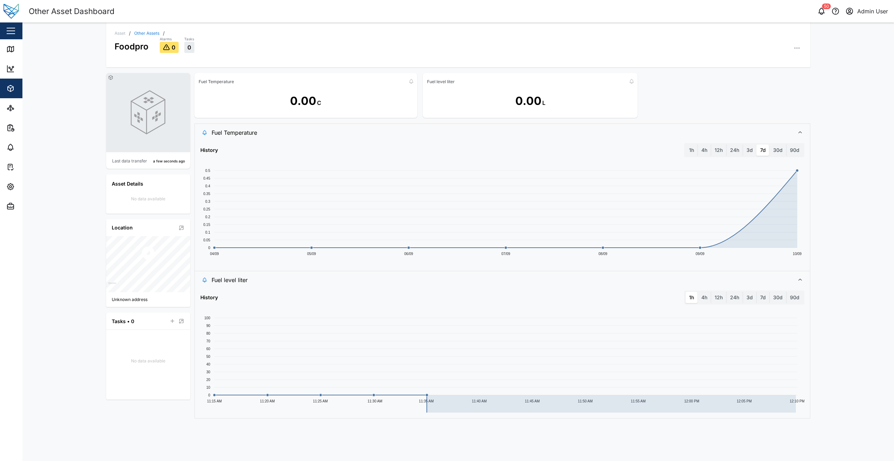
click at [853, 208] on div "Asset / Other Assets / Foodpro Alarms 0 Tasks 0 Last data transfer a few second…" at bounding box center [458, 241] width 872 height 438
click at [67, 178] on div "Asset / Other Assets / Foodpro Alarms 0 Tasks 0 Last data transfer a minute ago…" at bounding box center [458, 241] width 872 height 438
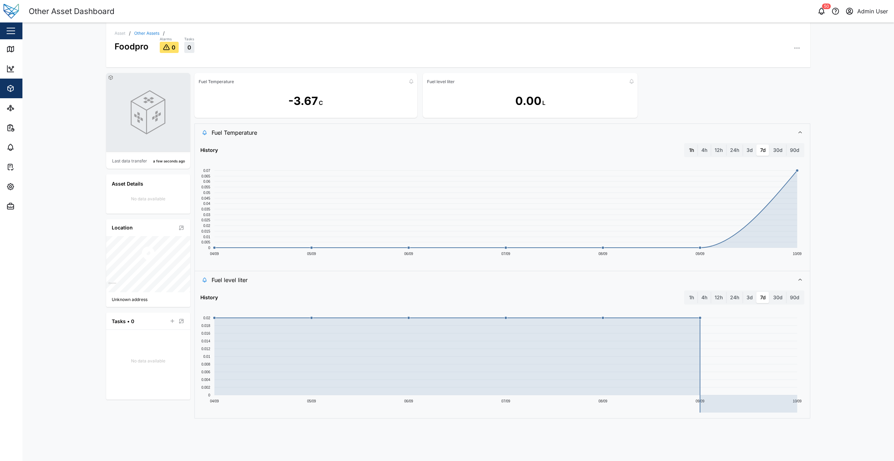
click at [695, 149] on label "1h" at bounding box center [692, 149] width 12 height 11
click at [686, 144] on hour "1h" at bounding box center [686, 144] width 0 height 0
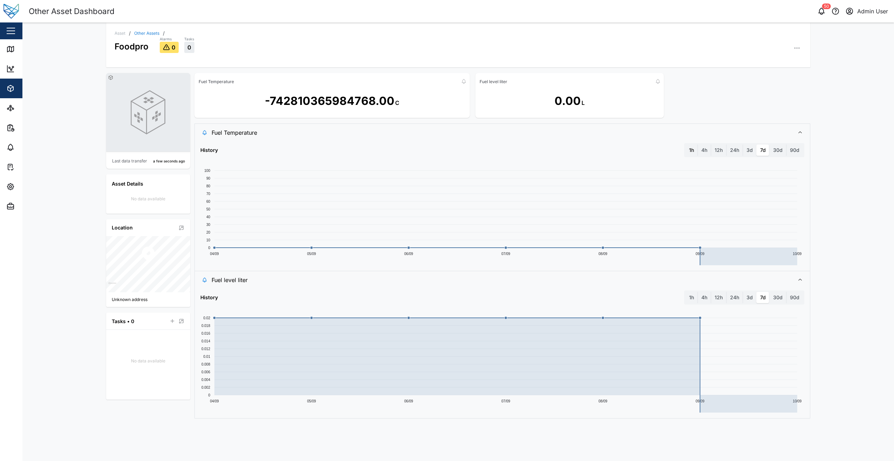
click at [688, 152] on label "1h" at bounding box center [692, 149] width 12 height 11
click at [686, 144] on hour "1h" at bounding box center [686, 144] width 0 height 0
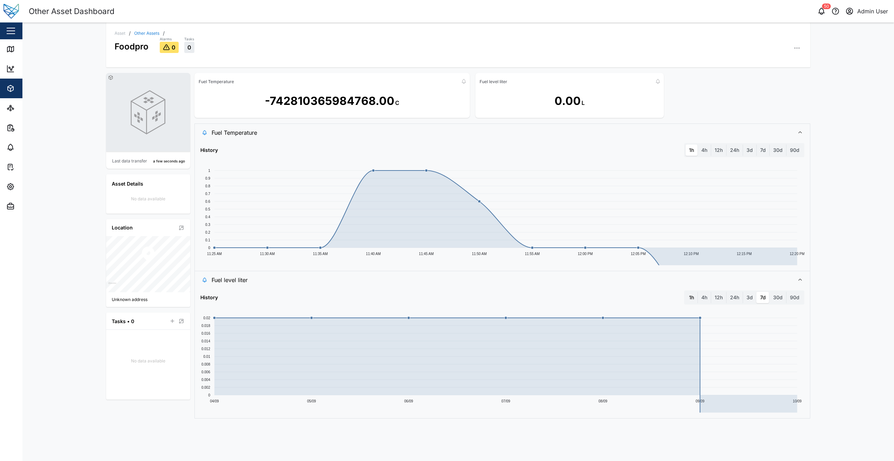
click at [689, 298] on label "1h" at bounding box center [692, 297] width 12 height 11
click at [686, 292] on hour "1h" at bounding box center [686, 292] width 0 height 0
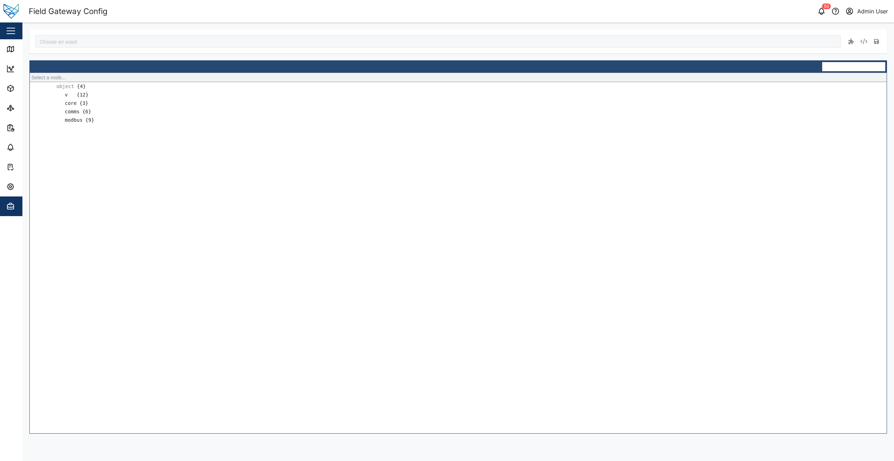
type input "Foodpro"
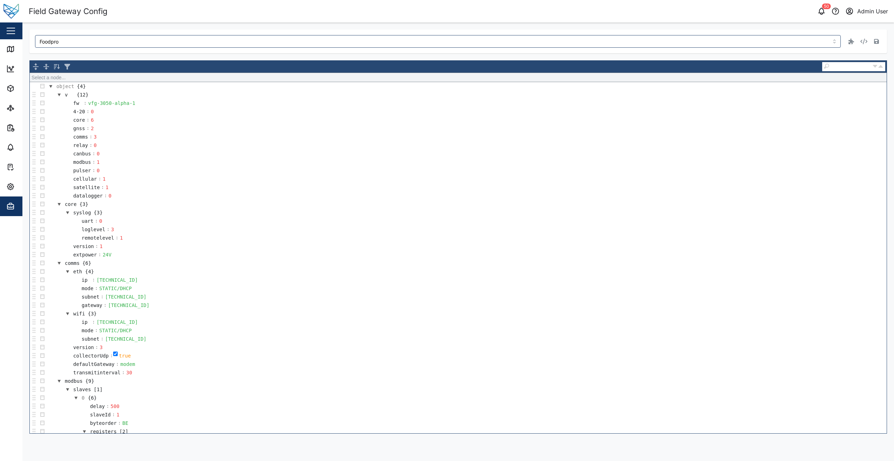
scroll to position [175, 0]
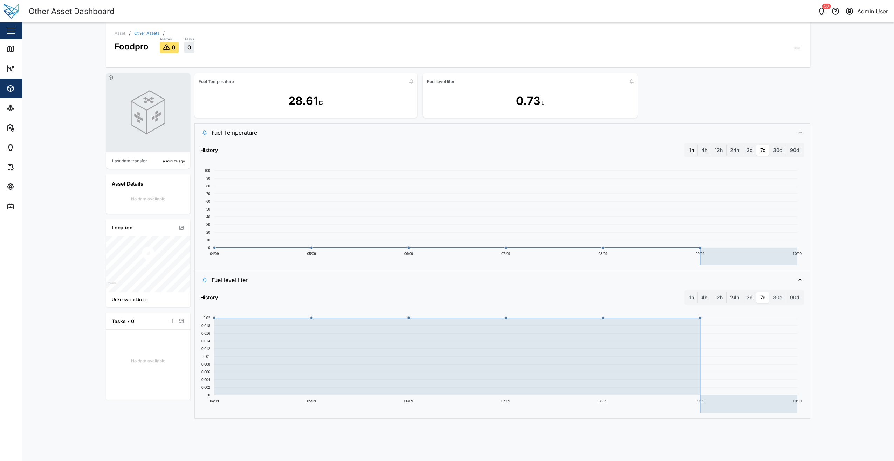
click at [691, 150] on label "1h" at bounding box center [692, 149] width 12 height 11
click at [686, 144] on hour "1h" at bounding box center [686, 144] width 0 height 0
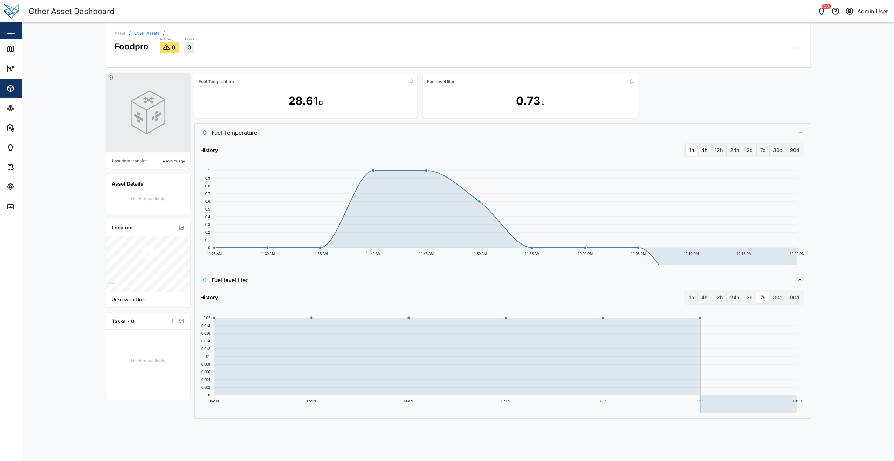
click at [702, 151] on label "4h" at bounding box center [704, 149] width 13 height 11
click at [698, 144] on hours "4h" at bounding box center [698, 144] width 0 height 0
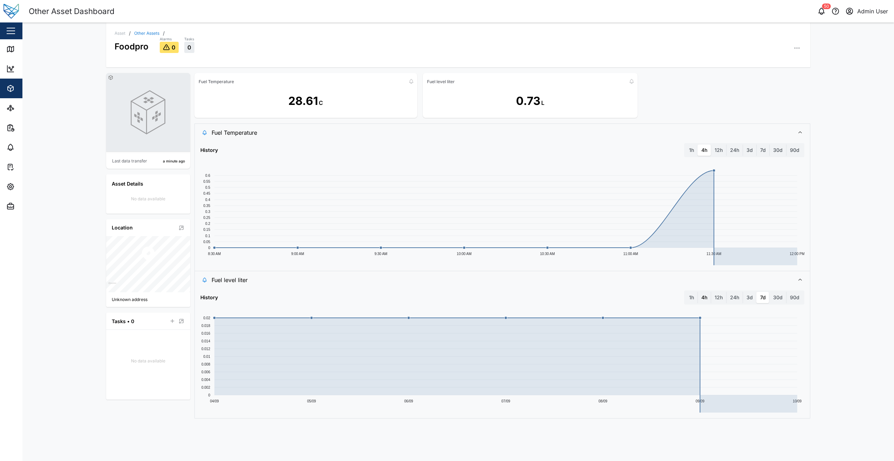
click at [707, 295] on label "4h" at bounding box center [704, 297] width 13 height 11
click at [698, 292] on hours "4h" at bounding box center [698, 292] width 0 height 0
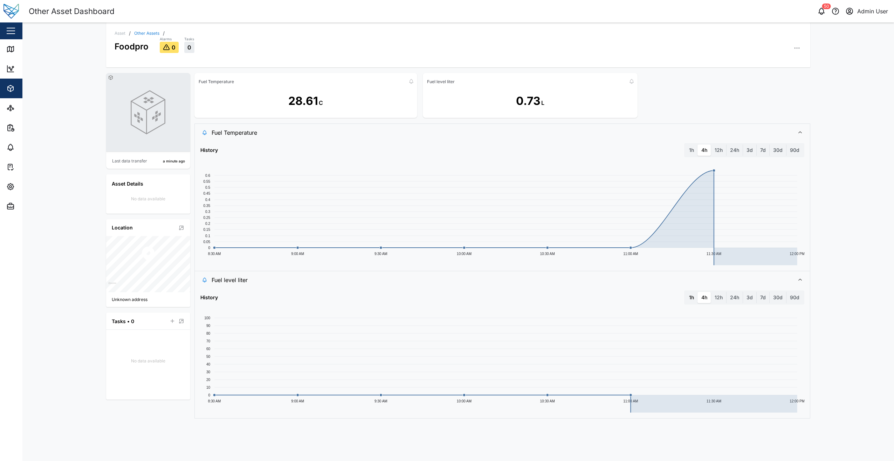
click at [692, 296] on label "1h" at bounding box center [692, 297] width 12 height 11
click at [686, 292] on hour "1h" at bounding box center [686, 292] width 0 height 0
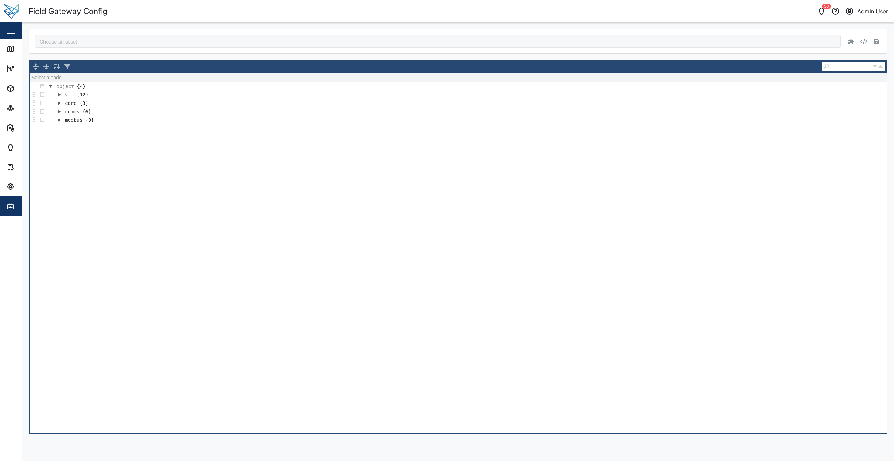
type input "Foodpro"
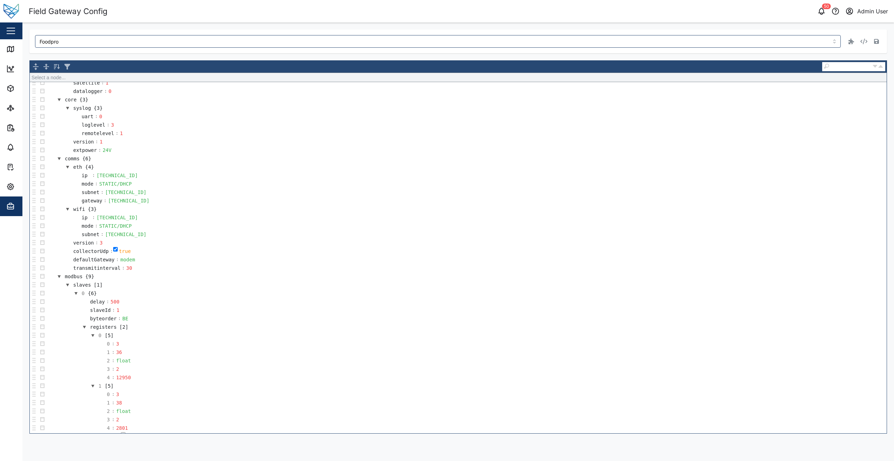
scroll to position [188, 0]
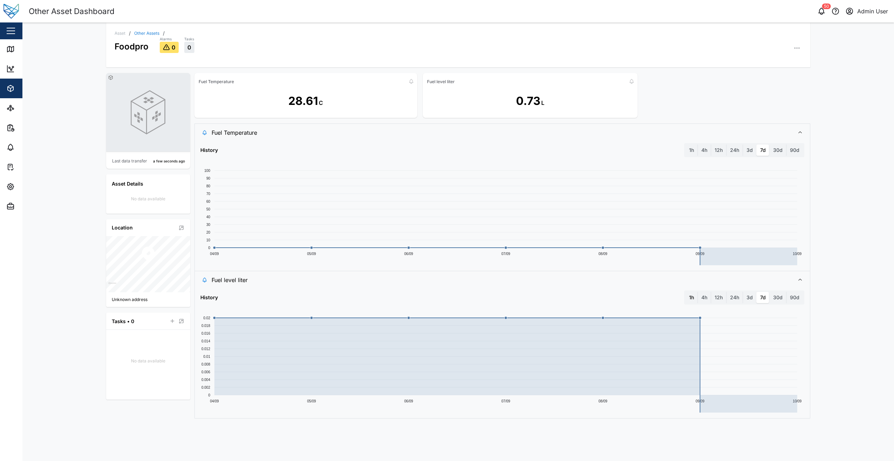
click at [696, 298] on label "1h" at bounding box center [692, 297] width 12 height 11
click at [686, 292] on hour "1h" at bounding box center [686, 292] width 0 height 0
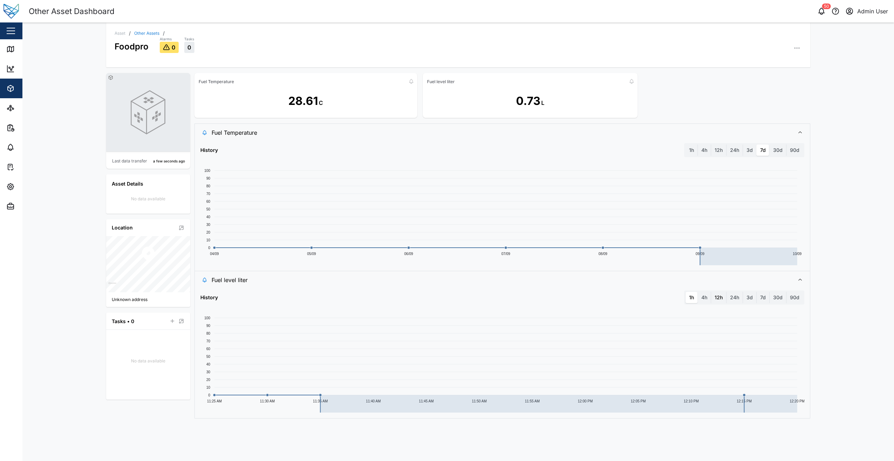
click at [713, 298] on label "12h" at bounding box center [719, 297] width 15 height 11
click at [712, 292] on hours "12h" at bounding box center [712, 292] width 0 height 0
click at [707, 296] on label "4h" at bounding box center [704, 297] width 13 height 11
click at [698, 292] on hours "4h" at bounding box center [698, 292] width 0 height 0
click at [694, 149] on label "1h" at bounding box center [692, 149] width 12 height 11
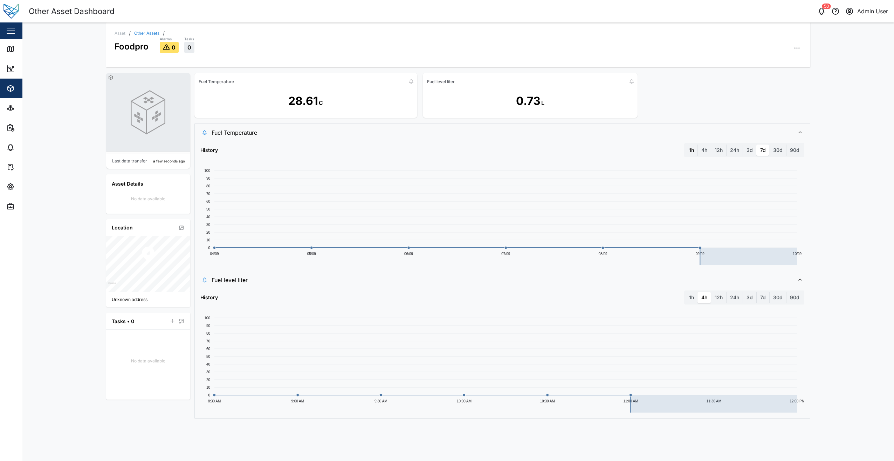
click at [686, 144] on hour "1h" at bounding box center [686, 144] width 0 height 0
click at [686, 299] on label "1h" at bounding box center [692, 297] width 12 height 11
click at [686, 292] on hour "1h" at bounding box center [686, 292] width 0 height 0
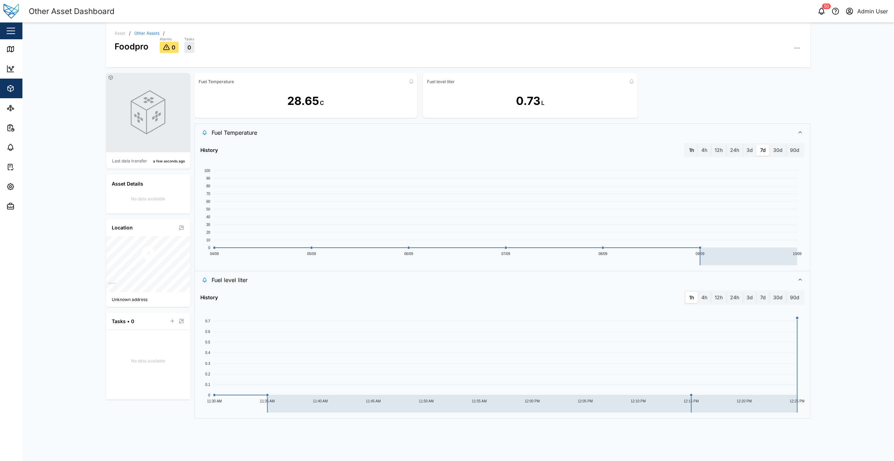
click at [694, 156] on div "1h 4h 12h 24h 3d 7d 30d 90d" at bounding box center [745, 150] width 120 height 14
click at [697, 153] on label "1h" at bounding box center [692, 149] width 12 height 11
click at [686, 144] on hour "1h" at bounding box center [686, 144] width 0 height 0
click at [702, 144] on div "1h 4h 12h 24h 3d 7d 30d 90d" at bounding box center [745, 150] width 120 height 14
click at [701, 149] on label "4h" at bounding box center [704, 149] width 13 height 11
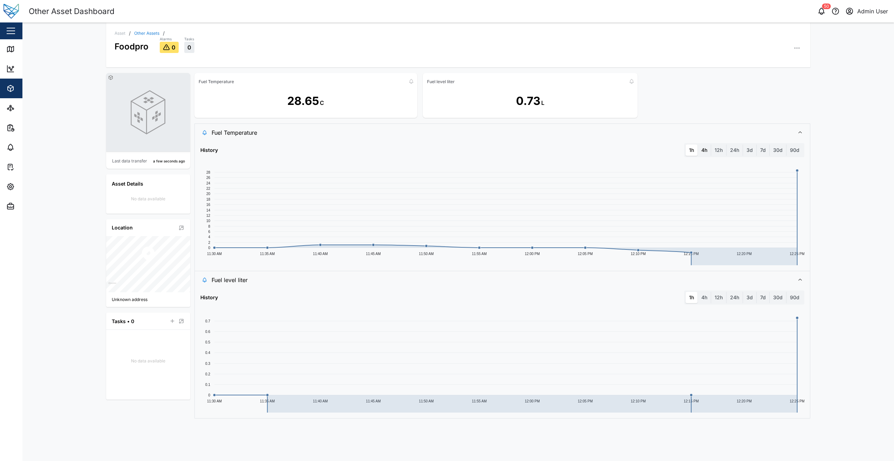
click at [698, 144] on hours "4h" at bounding box center [698, 144] width 0 height 0
click at [693, 149] on label "1h" at bounding box center [692, 149] width 12 height 11
click at [686, 144] on hour "1h" at bounding box center [686, 144] width 0 height 0
click at [706, 295] on label "4h" at bounding box center [704, 297] width 13 height 11
click at [698, 292] on hours "4h" at bounding box center [698, 292] width 0 height 0
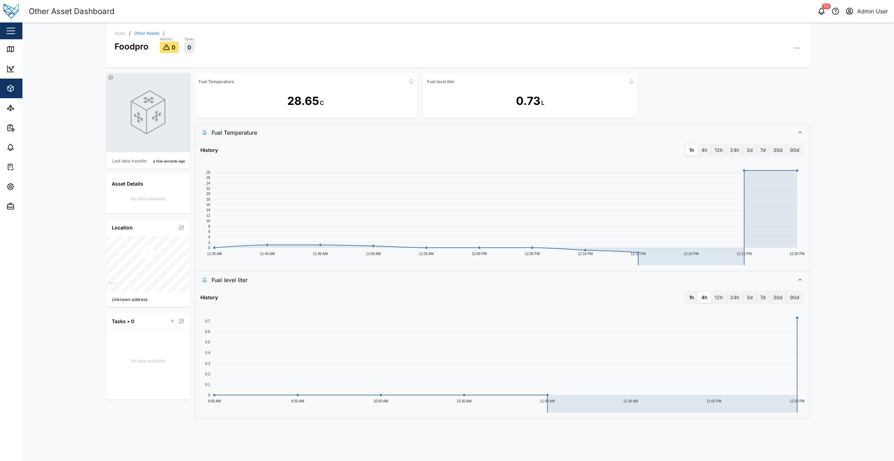
click at [689, 299] on label "1h" at bounding box center [692, 297] width 12 height 11
click at [686, 292] on hour "1h" at bounding box center [686, 292] width 0 height 0
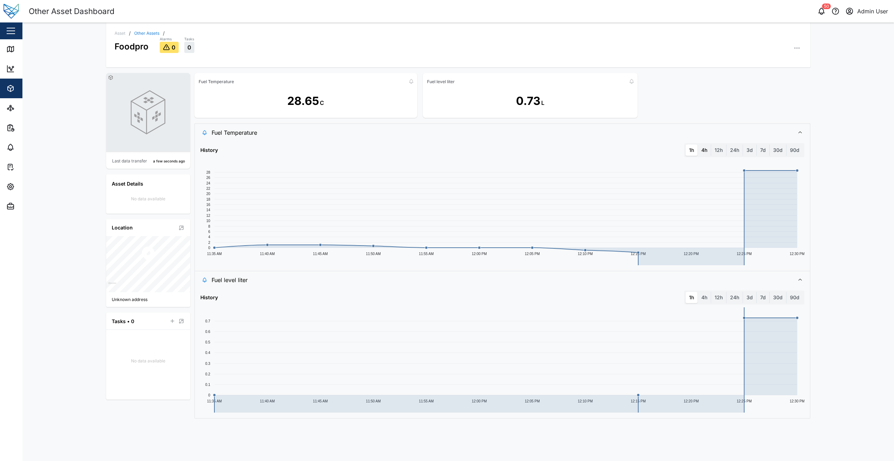
click at [703, 148] on label "4h" at bounding box center [704, 149] width 13 height 11
click at [698, 144] on hours "4h" at bounding box center [698, 144] width 0 height 0
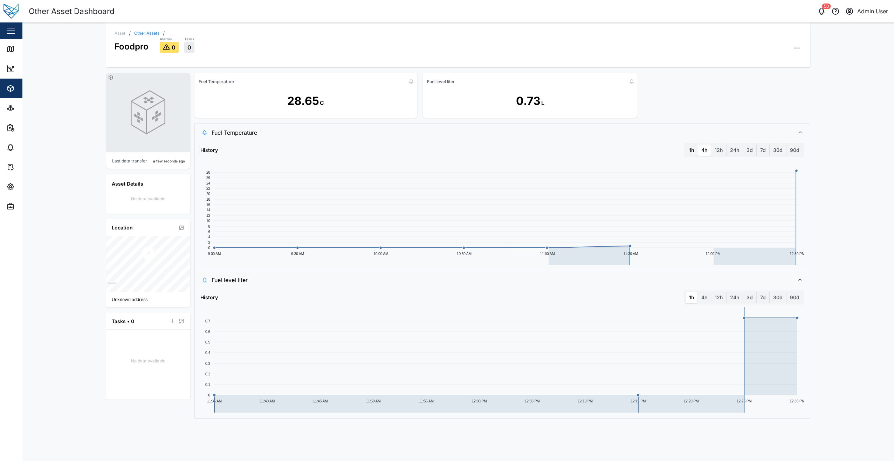
click at [693, 150] on label "1h" at bounding box center [692, 149] width 12 height 11
click at [686, 144] on hour "1h" at bounding box center [686, 144] width 0 height 0
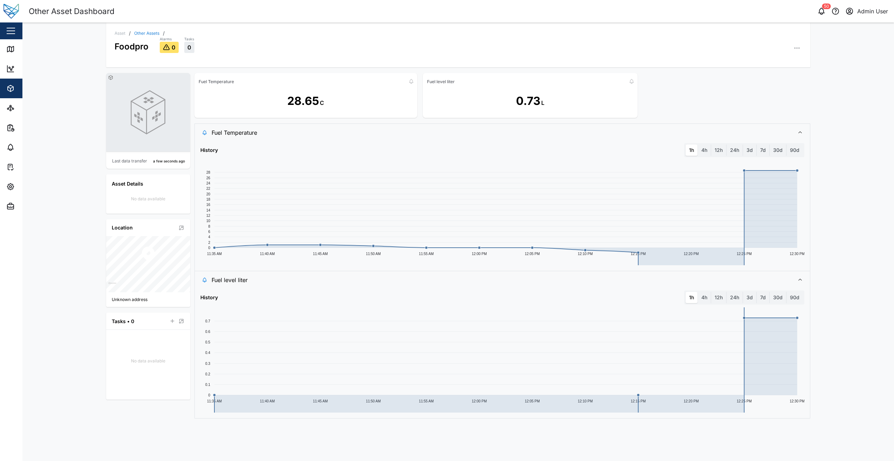
click at [698, 297] on div "4h" at bounding box center [704, 297] width 13 height 11
click at [704, 297] on label "4h" at bounding box center [704, 297] width 13 height 11
click at [698, 292] on hours "4h" at bounding box center [698, 292] width 0 height 0
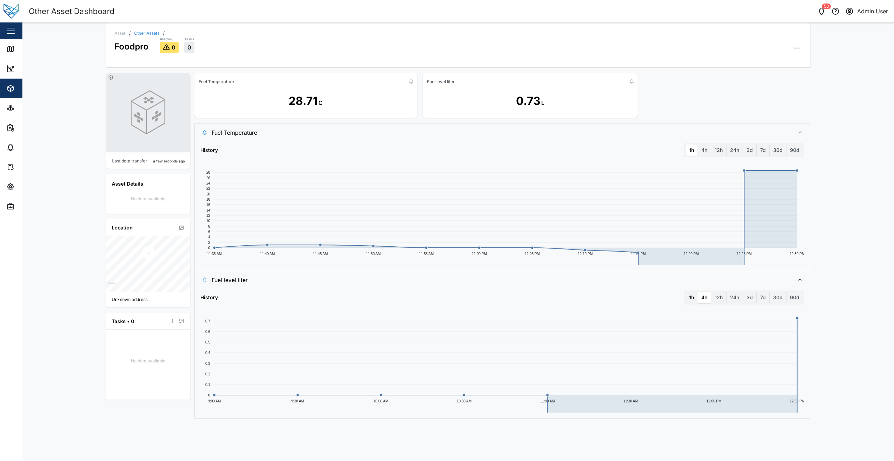
click at [693, 297] on label "1h" at bounding box center [692, 297] width 12 height 11
click at [686, 292] on hour "1h" at bounding box center [686, 292] width 0 height 0
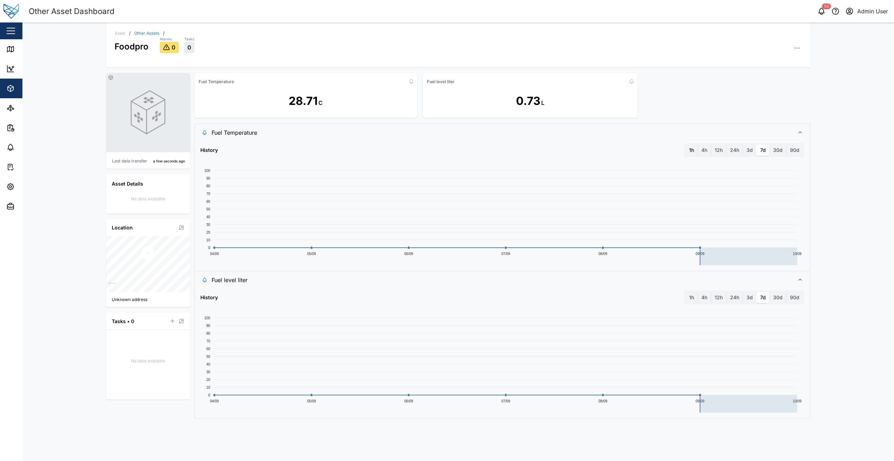
click at [690, 148] on label "1h" at bounding box center [692, 149] width 12 height 11
click at [686, 144] on hour "1h" at bounding box center [686, 144] width 0 height 0
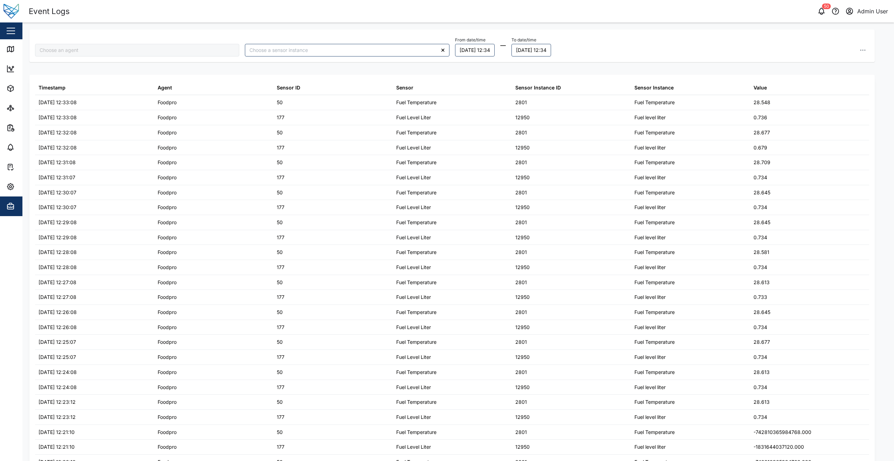
type input "Foodpro"
click at [638, 49] on div "From date/time [DATE] 12:34 To date/time [DATE] 12:34" at bounding box center [662, 45] width 415 height 21
drag, startPoint x: 615, startPoint y: 50, endPoint x: 537, endPoint y: 16, distance: 84.8
click at [615, 50] on div "From date/time [DATE] 12:34 To date/time [DATE] 12:34" at bounding box center [662, 45] width 415 height 21
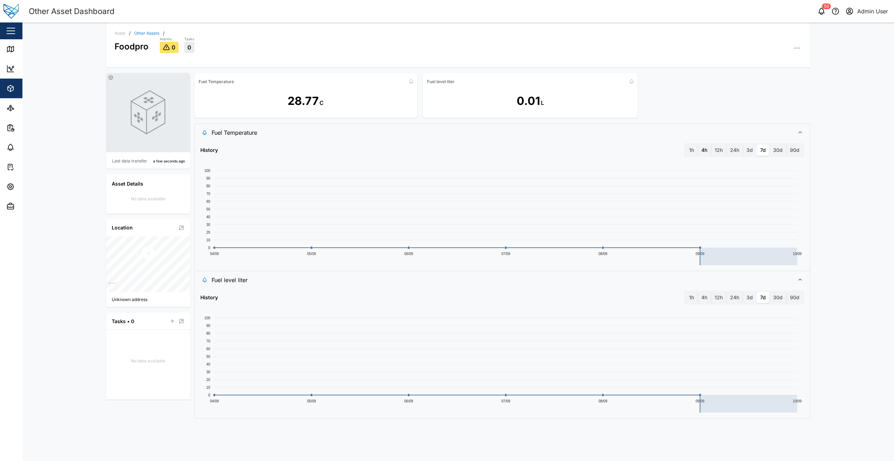
click at [699, 147] on label "4h" at bounding box center [704, 149] width 13 height 11
click at [698, 144] on hours "4h" at bounding box center [698, 144] width 0 height 0
click at [690, 150] on label "1h" at bounding box center [692, 149] width 12 height 11
click at [686, 144] on hour "1h" at bounding box center [686, 144] width 0 height 0
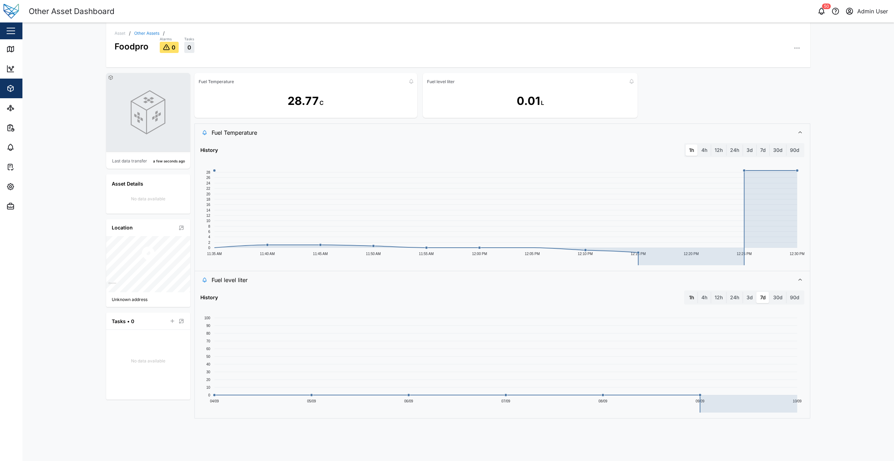
click at [689, 296] on label "1h" at bounding box center [692, 297] width 12 height 11
click at [686, 292] on hour "1h" at bounding box center [686, 292] width 0 height 0
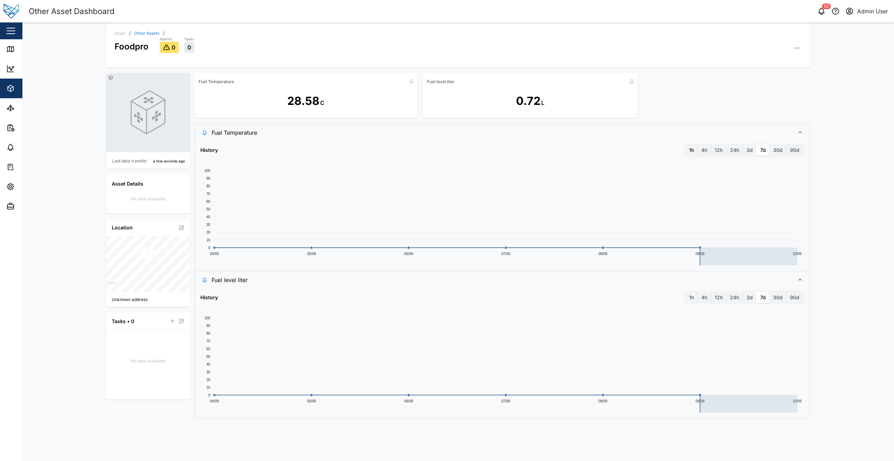
click at [690, 154] on label "1h" at bounding box center [692, 149] width 12 height 11
click at [686, 144] on hour "1h" at bounding box center [686, 144] width 0 height 0
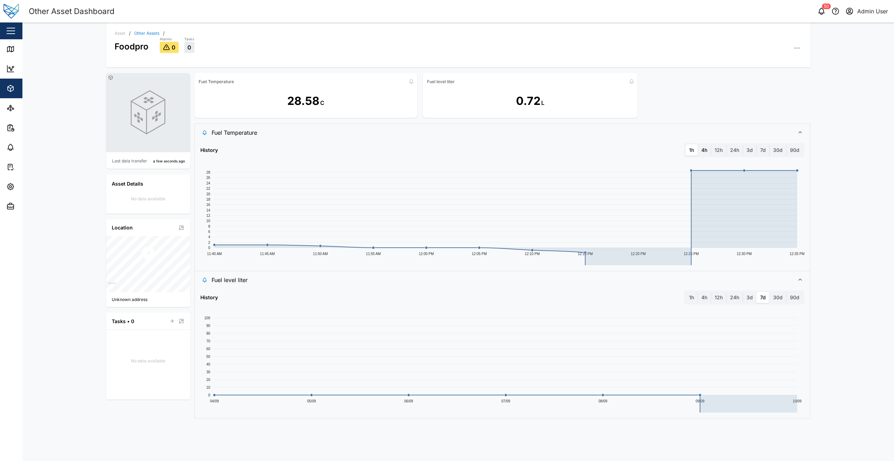
click at [705, 148] on label "4h" at bounding box center [704, 149] width 13 height 11
click at [698, 144] on hours "4h" at bounding box center [698, 144] width 0 height 0
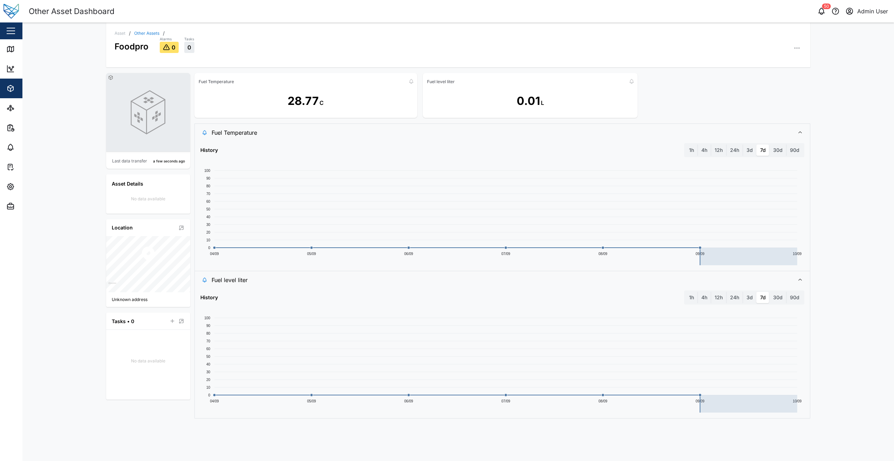
click at [721, 117] on div "Fuel Temperature 28.77 C Fuel level liter 0.01 L" at bounding box center [503, 95] width 616 height 45
click at [707, 145] on label "4h" at bounding box center [704, 149] width 13 height 11
click at [698, 144] on hours "4h" at bounding box center [698, 144] width 0 height 0
click at [688, 150] on label "1h" at bounding box center [692, 149] width 12 height 11
click at [686, 144] on hour "1h" at bounding box center [686, 144] width 0 height 0
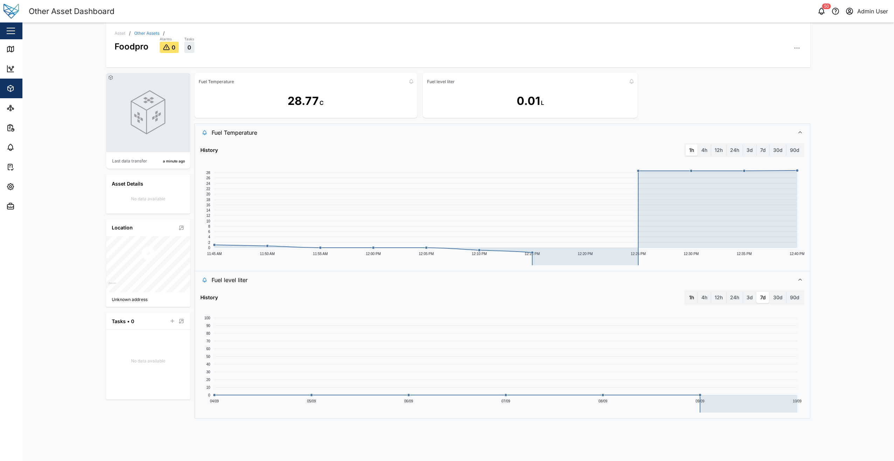
click at [694, 297] on label "1h" at bounding box center [692, 297] width 12 height 11
click at [686, 292] on hour "1h" at bounding box center [686, 292] width 0 height 0
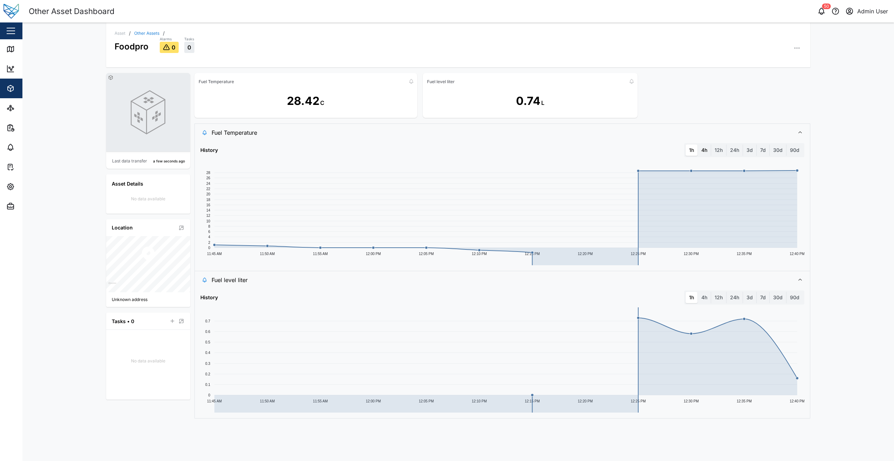
click at [708, 152] on label "4h" at bounding box center [704, 149] width 13 height 11
click at [698, 144] on hours "4h" at bounding box center [698, 144] width 0 height 0
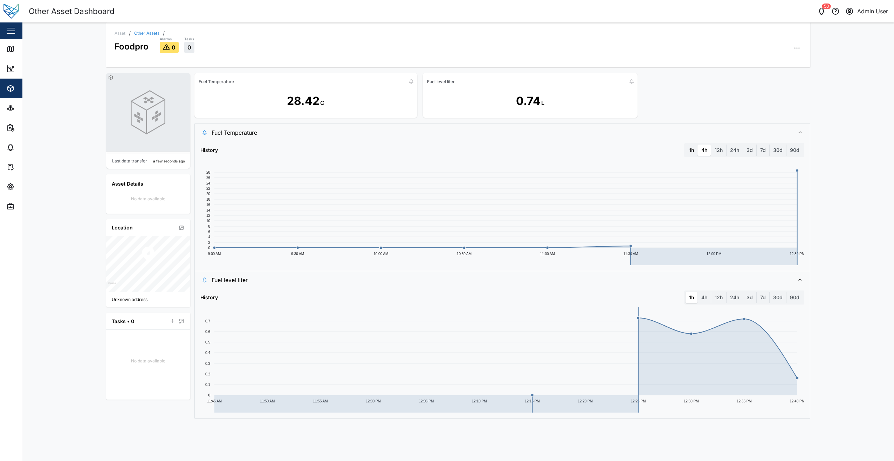
click at [693, 147] on label "1h" at bounding box center [692, 149] width 12 height 11
click at [686, 144] on hour "1h" at bounding box center [686, 144] width 0 height 0
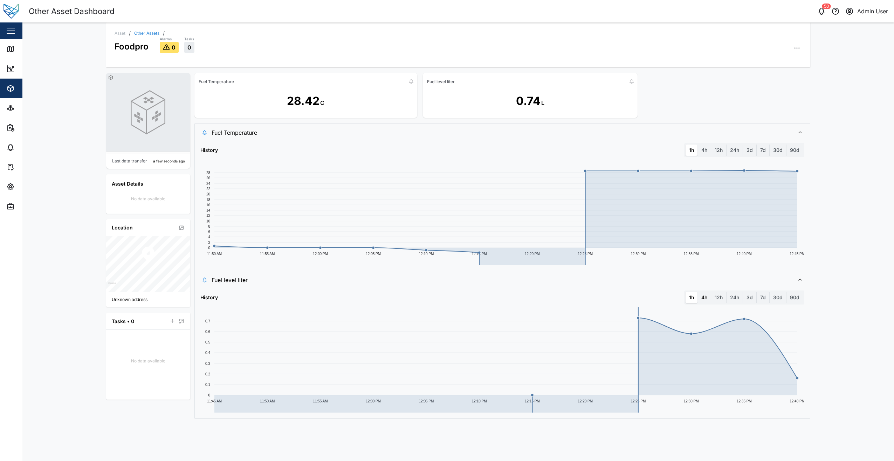
click at [703, 298] on label "4h" at bounding box center [704, 297] width 13 height 11
click at [698, 292] on hours "4h" at bounding box center [698, 292] width 0 height 0
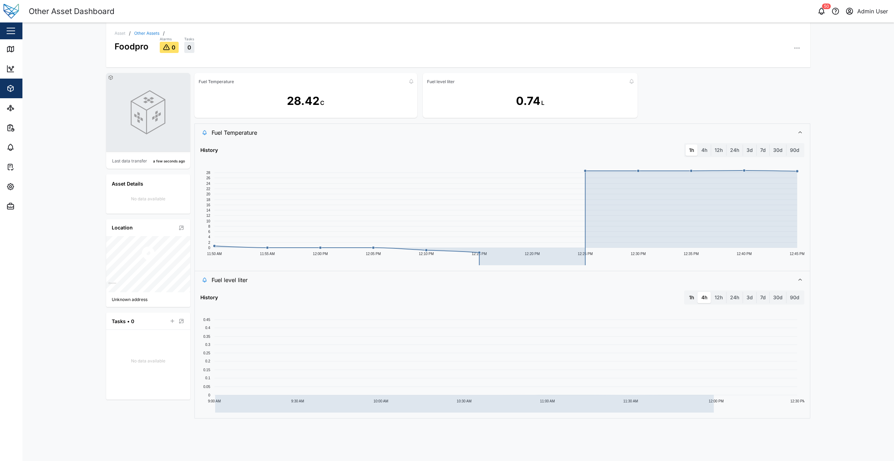
click at [692, 297] on label "1h" at bounding box center [692, 297] width 12 height 11
click at [686, 292] on hour "1h" at bounding box center [686, 292] width 0 height 0
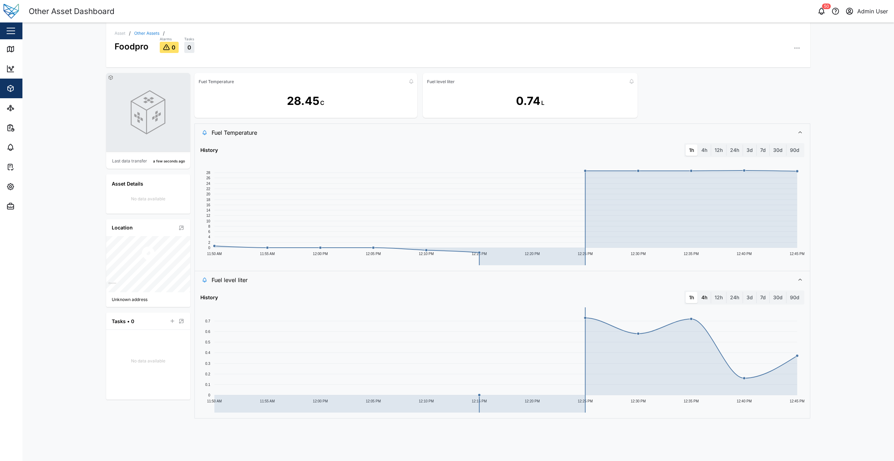
click at [700, 294] on label "4h" at bounding box center [704, 297] width 13 height 11
click at [698, 292] on hours "4h" at bounding box center [698, 292] width 0 height 0
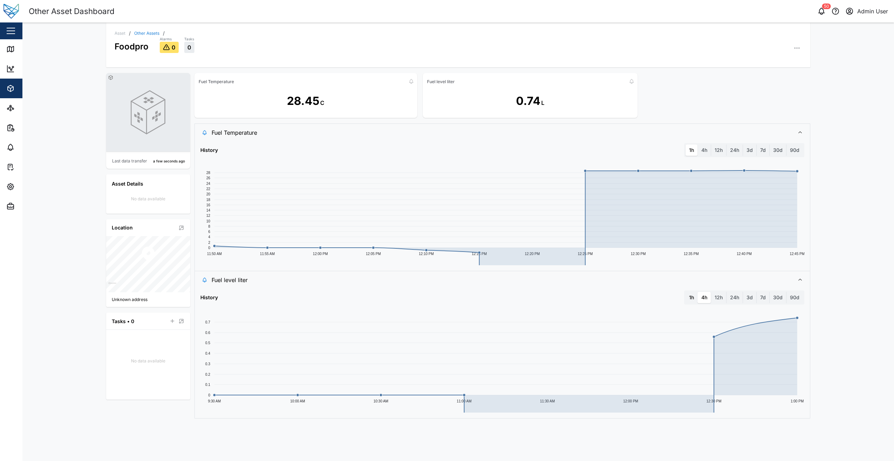
click at [692, 298] on label "1h" at bounding box center [692, 297] width 12 height 11
click at [686, 292] on hour "1h" at bounding box center [686, 292] width 0 height 0
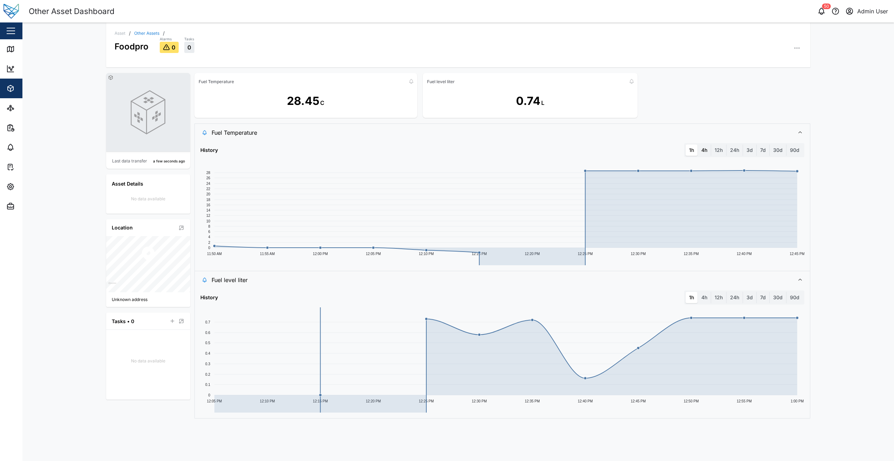
click at [708, 144] on label "4h" at bounding box center [704, 149] width 13 height 11
click at [698, 144] on hours "4h" at bounding box center [698, 144] width 0 height 0
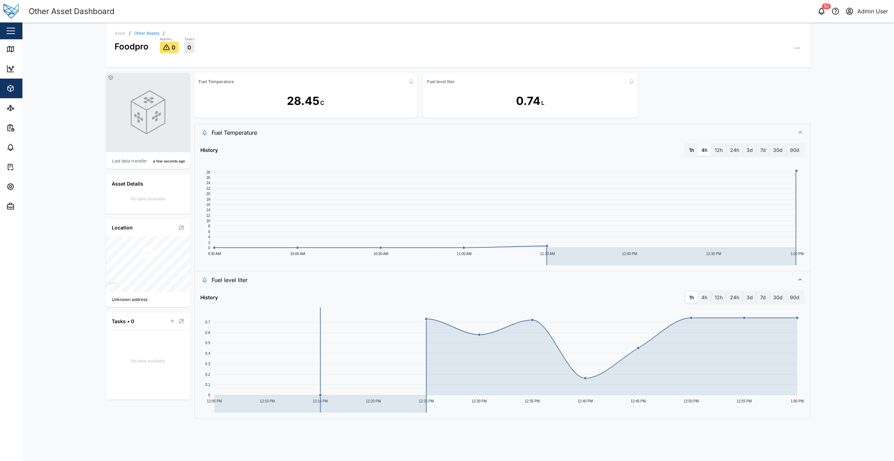
click at [694, 149] on label "1h" at bounding box center [692, 149] width 12 height 11
click at [686, 144] on hour "1h" at bounding box center [686, 144] width 0 height 0
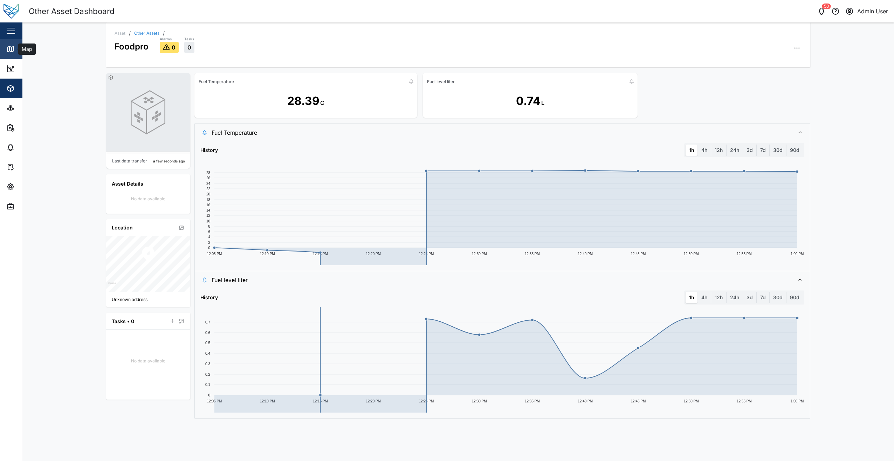
click at [19, 48] on div "Map" at bounding box center [26, 49] width 16 height 8
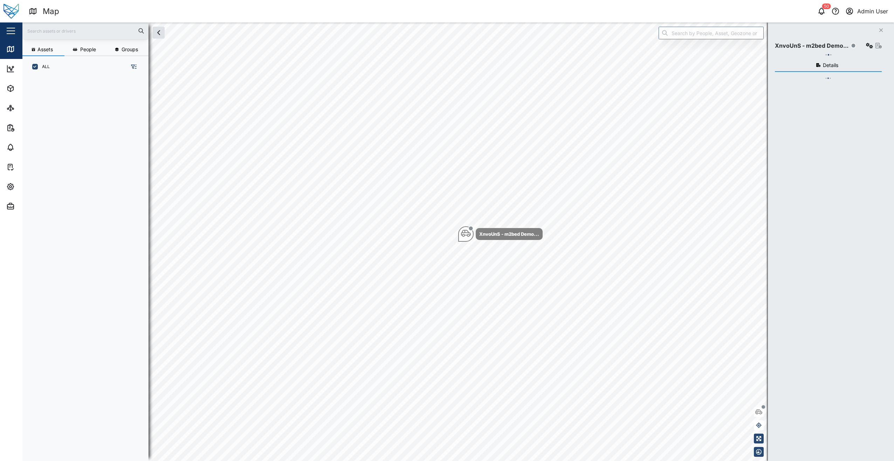
scroll to position [375, 110]
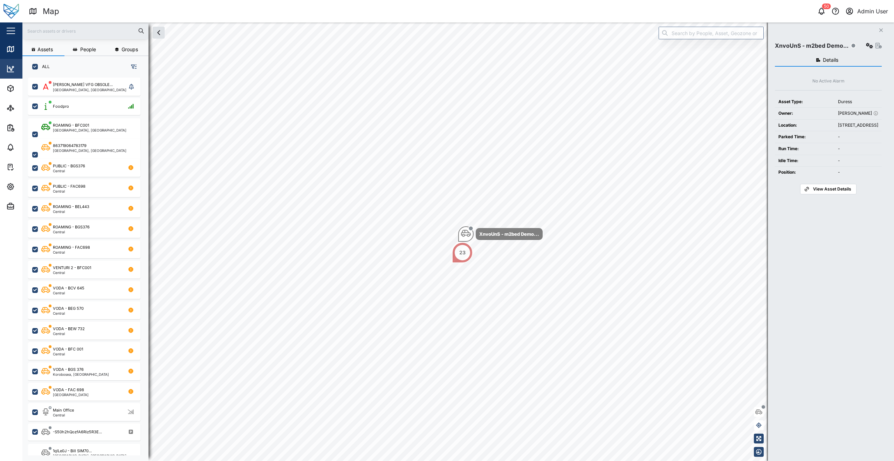
scroll to position [375, 110]
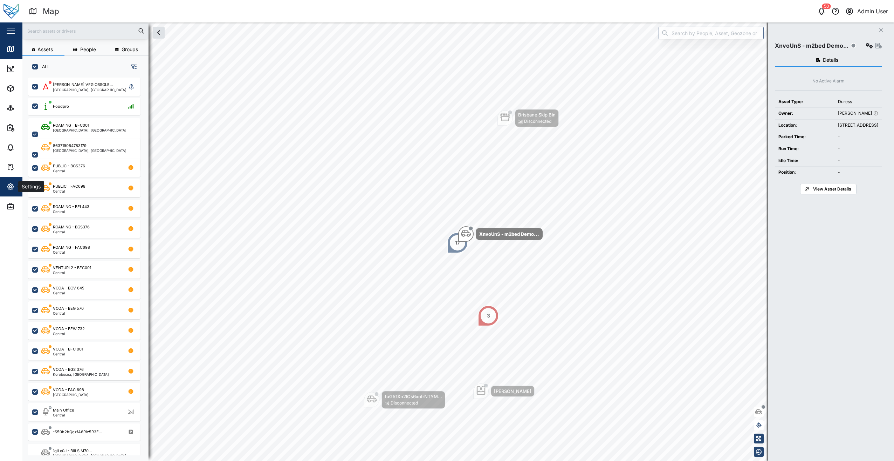
click at [16, 179] on span "Settings" at bounding box center [38, 187] width 64 height 20
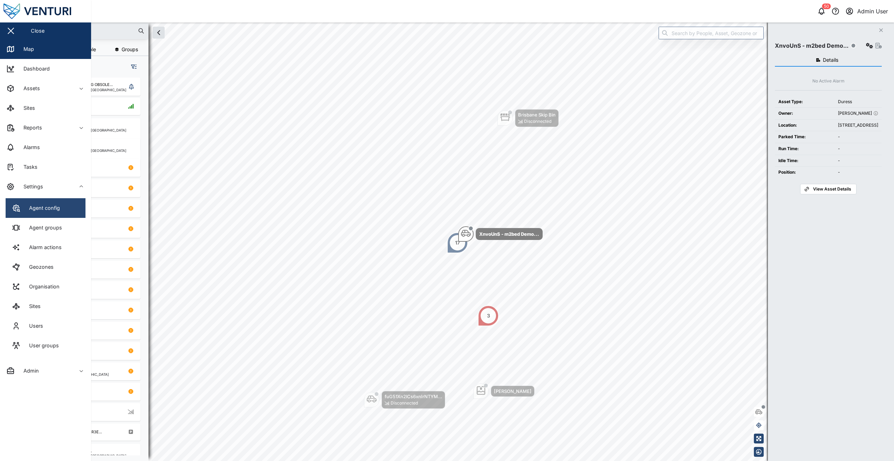
click at [74, 206] on link "Agent config" at bounding box center [46, 208] width 80 height 20
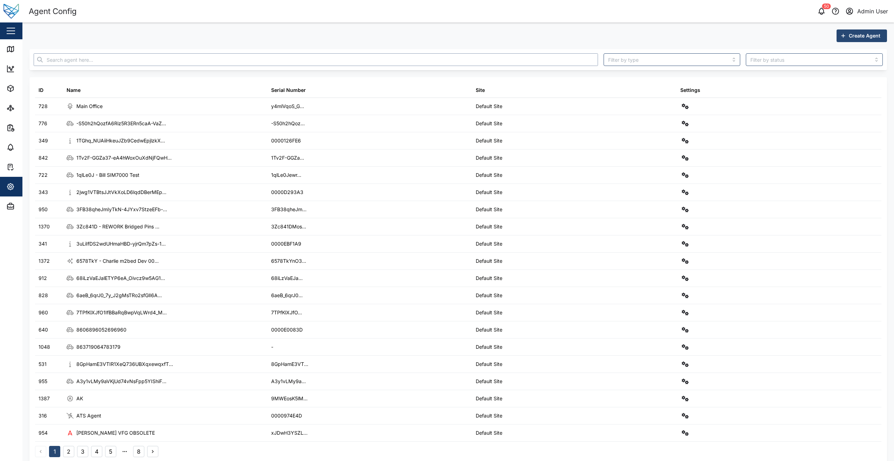
click at [176, 60] on input "text" at bounding box center [316, 59] width 565 height 13
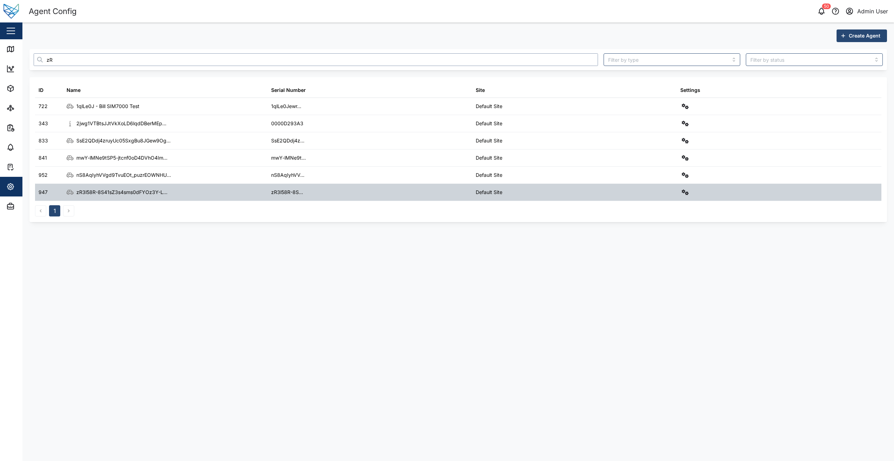
type input "zR"
click at [680, 190] on div at bounding box center [779, 192] width 205 height 17
click at [686, 192] on icon "button" at bounding box center [685, 192] width 7 height 6
click at [659, 225] on div "Agent logs" at bounding box center [660, 223] width 50 height 8
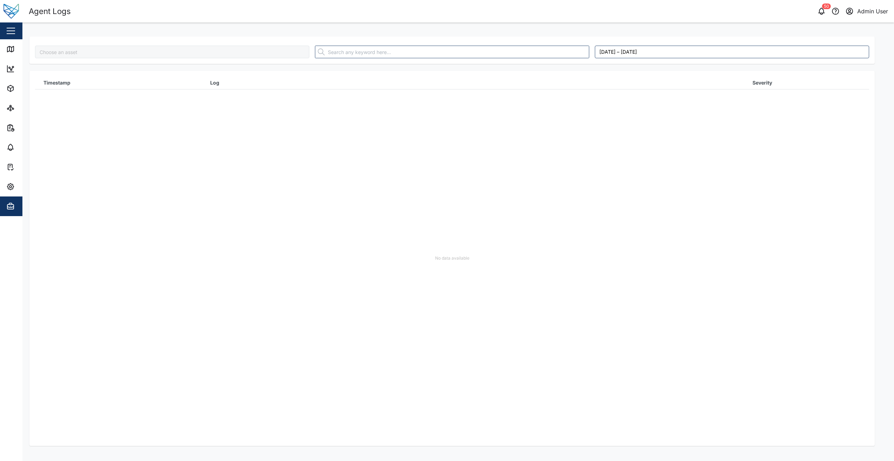
type input "zR3l58R-8S41sZ3s4sms0dFYOz3Y-Lg5pUHtwzWIfk4"
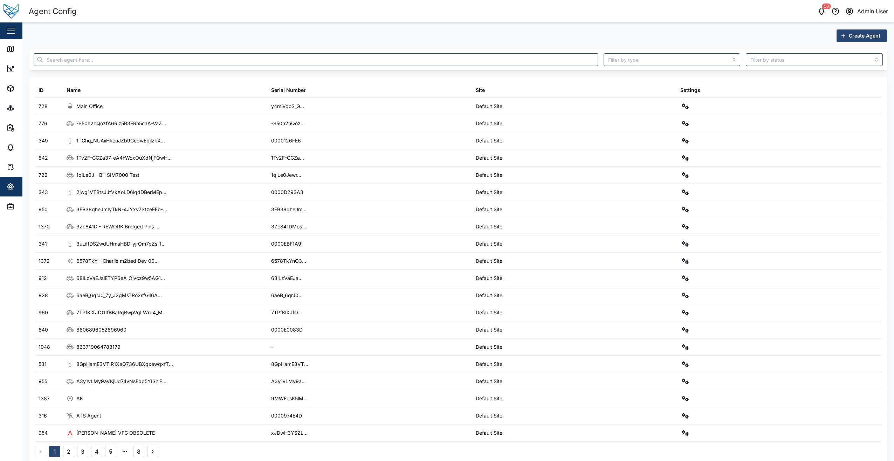
click at [114, 52] on div at bounding box center [316, 59] width 570 height 18
click at [111, 62] on input "text" at bounding box center [316, 59] width 565 height 13
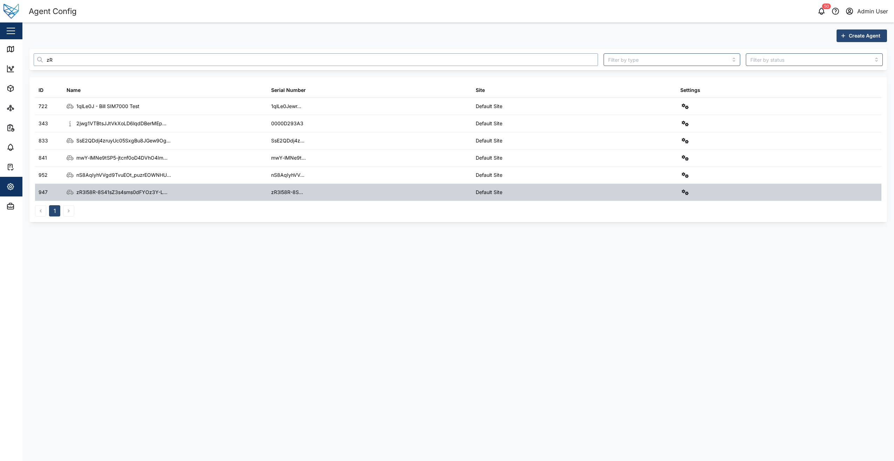
type input "zR"
click at [684, 190] on icon "button" at bounding box center [685, 192] width 7 height 6
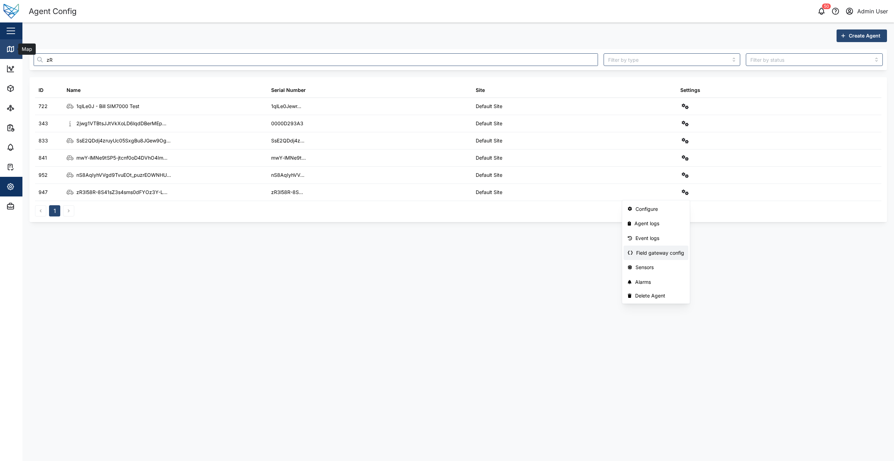
click at [9, 57] on link "Map" at bounding box center [45, 49] width 91 height 20
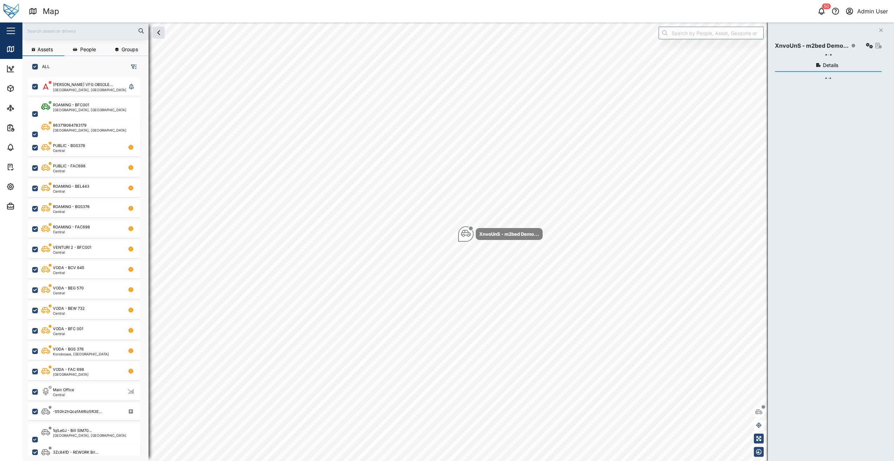
click at [87, 27] on input "text" at bounding box center [86, 31] width 118 height 11
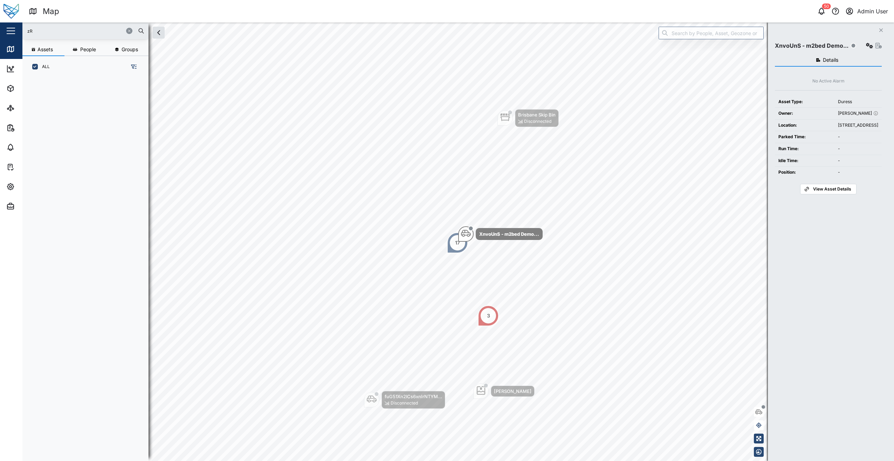
type input "z"
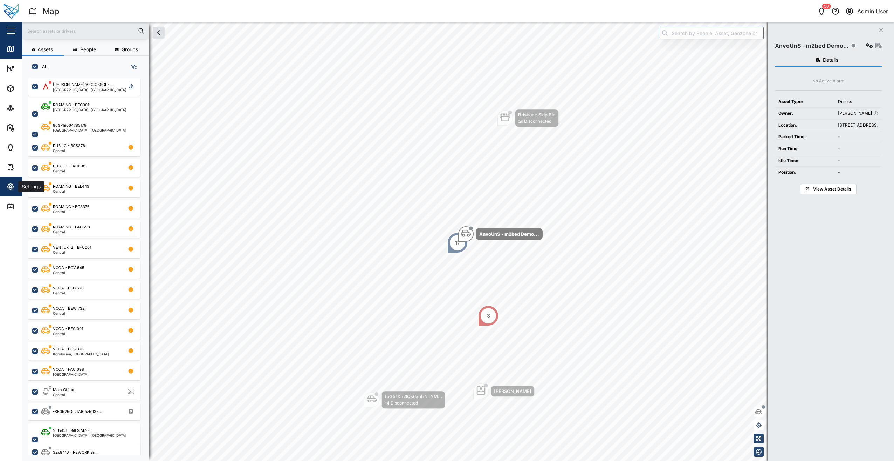
click at [1, 188] on button "Settings" at bounding box center [45, 187] width 91 height 20
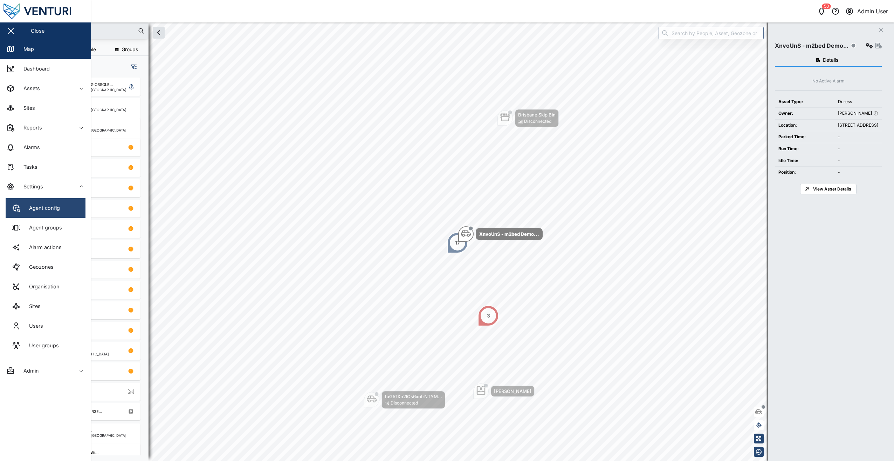
click at [63, 217] on link "Agent config" at bounding box center [46, 208] width 80 height 20
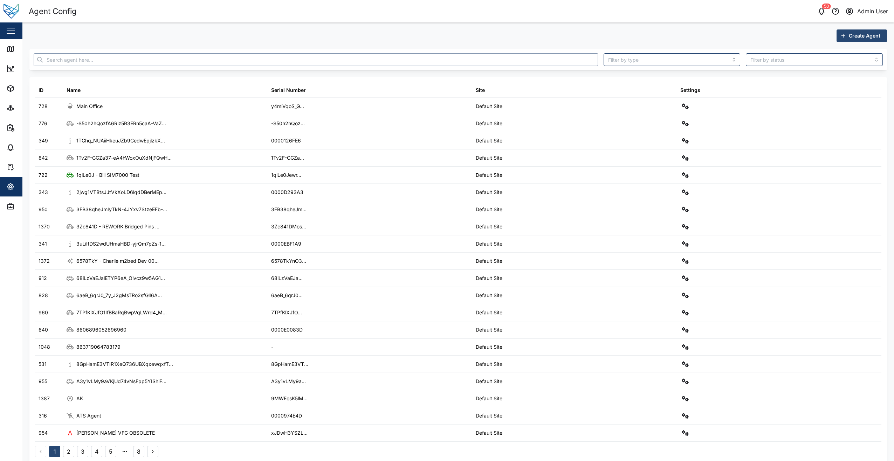
click at [130, 59] on input "text" at bounding box center [316, 59] width 565 height 13
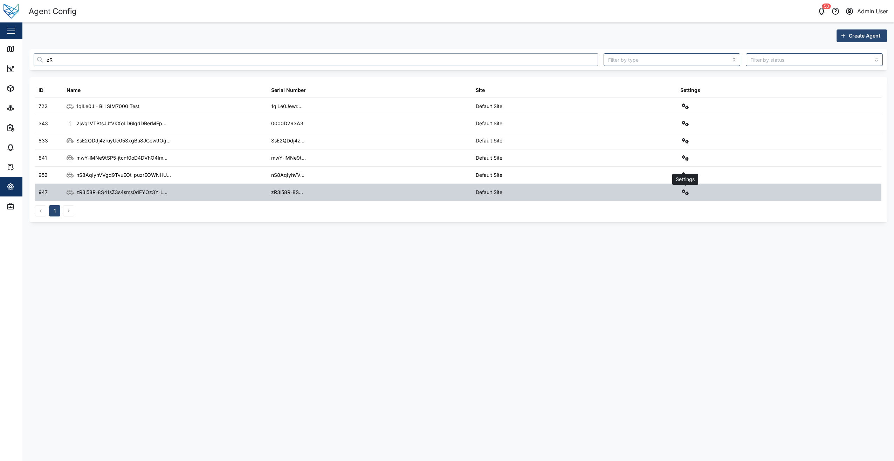
type input "zR"
click at [687, 193] on icon "button" at bounding box center [685, 192] width 7 height 6
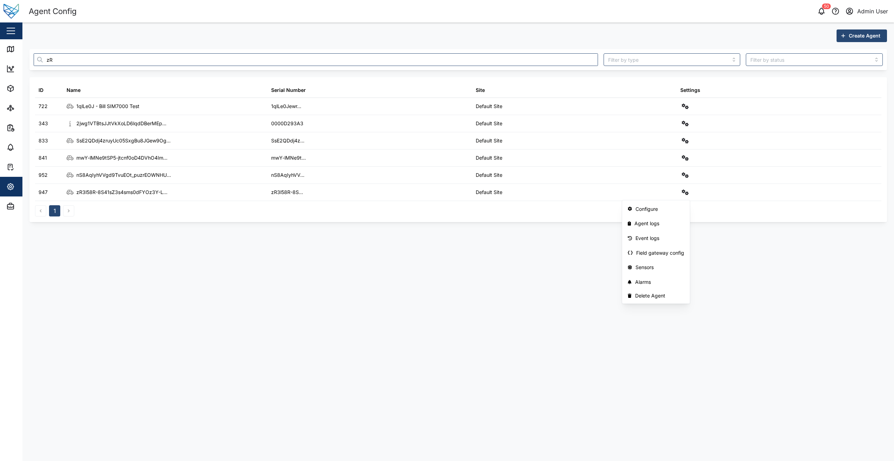
click at [470, 305] on main "Create Agent zR ID Name Serial Number Site Settings 722 1qlLe0J - Bill SIM7000 …" at bounding box center [458, 241] width 872 height 438
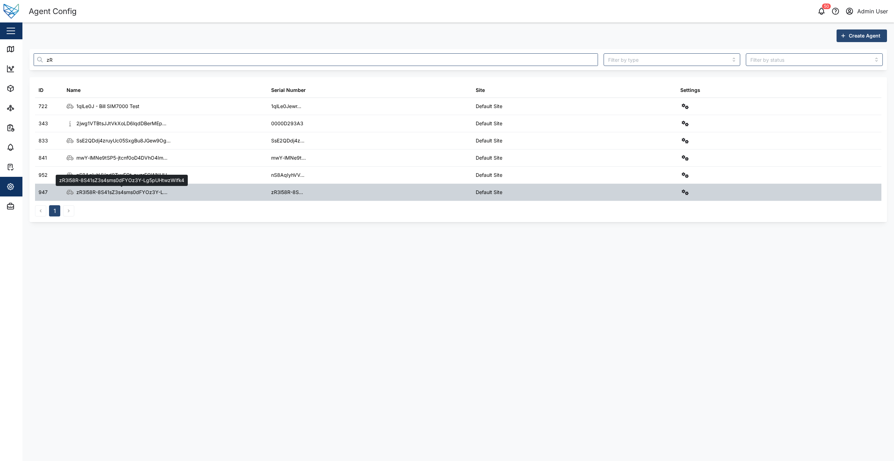
click at [123, 191] on div "zR3l58R-8S41sZ3s4sms0dFYOz3Y-L..." at bounding box center [121, 192] width 91 height 8
click at [682, 190] on icon "button" at bounding box center [685, 192] width 7 height 6
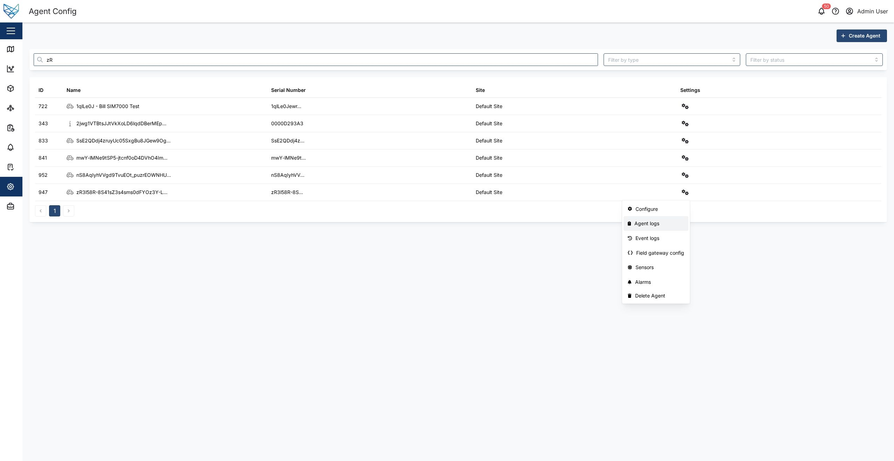
click at [470, 380] on main "Create Agent zR ID Name Serial Number Site Settings 722 1qlLe0J - Bill SIM7000 …" at bounding box center [458, 241] width 872 height 438
click at [697, 287] on main "Create Agent zR ID Name Serial Number Site Settings 722 1qlLe0J - Bill SIM7000 …" at bounding box center [458, 241] width 872 height 438
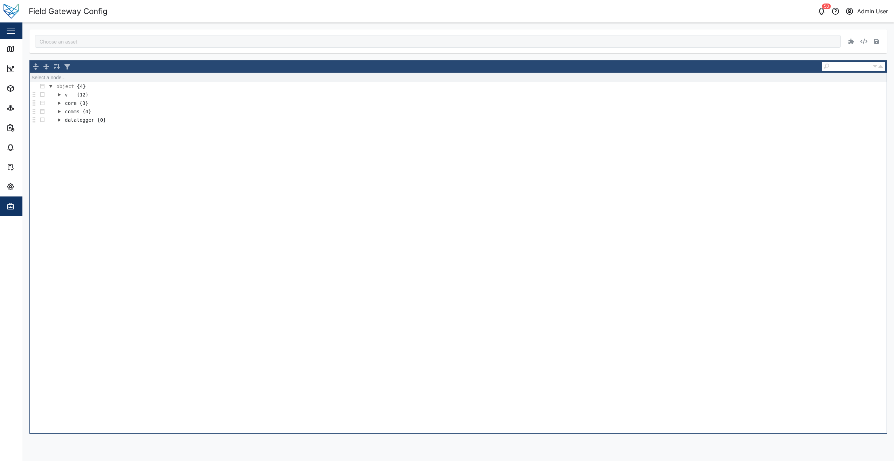
type input "zR3l58R-8S41sZ3s4sms0dFYOz3Y-Lg5pUHtwzWIfk4"
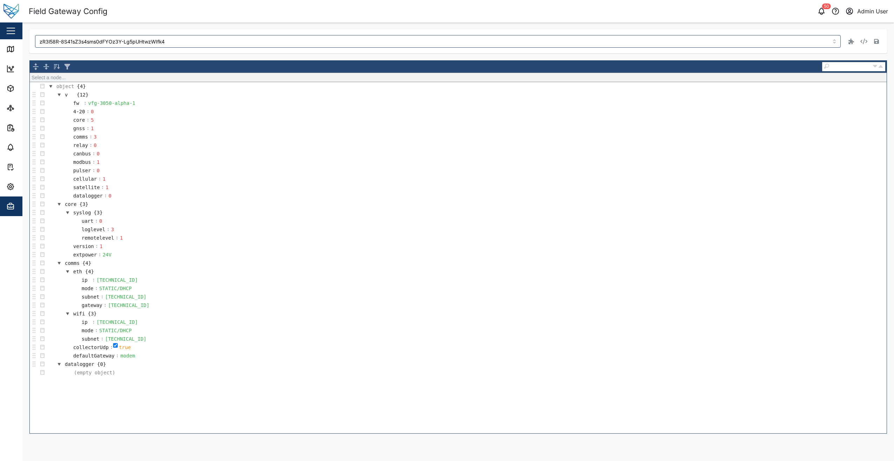
click at [681, 197] on td "datalogger : 0" at bounding box center [467, 195] width 840 height 8
click at [130, 102] on div "vfg-3050-alpha-1" at bounding box center [111, 103] width 49 height 8
click at [876, 42] on icon "button" at bounding box center [876, 41] width 5 height 5
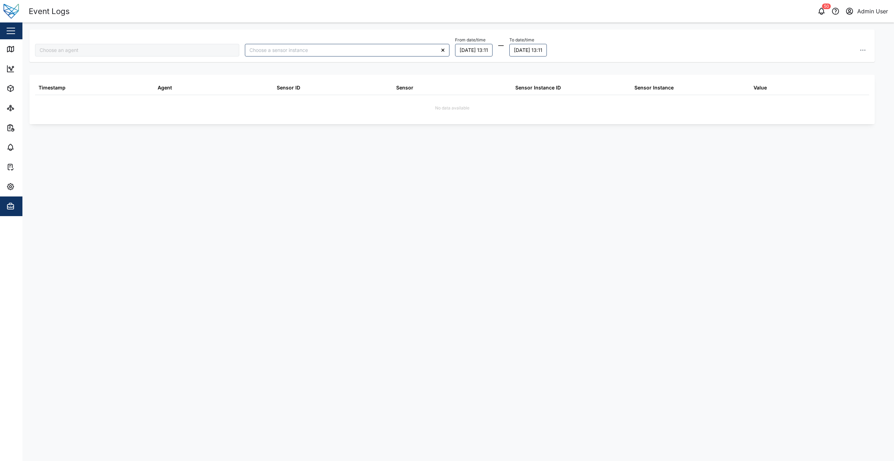
type input "zR3l58R-8S41sZ3s4sms0dFYOz3Y-Lg5pUHtwzWIfk4"
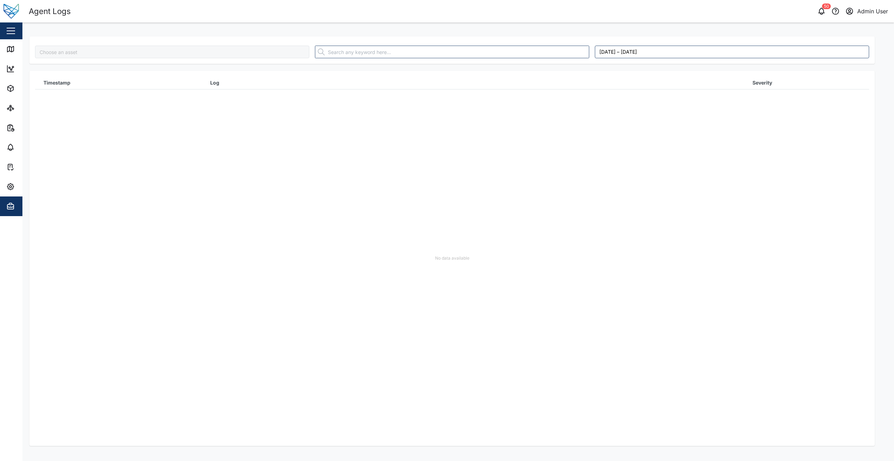
type input "zR3l58R-8S41sZ3s4sms0dFYOz3Y-Lg5pUHtwzWIfk4"
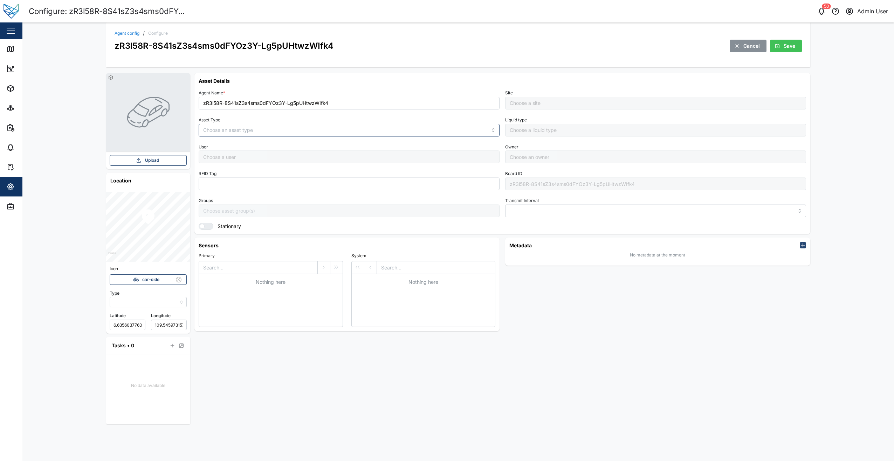
type input "MANUAL"
type input "VEHICLE"
type input "5 minutes"
type input "Default Site"
click at [131, 33] on link "Agent config" at bounding box center [127, 33] width 25 height 4
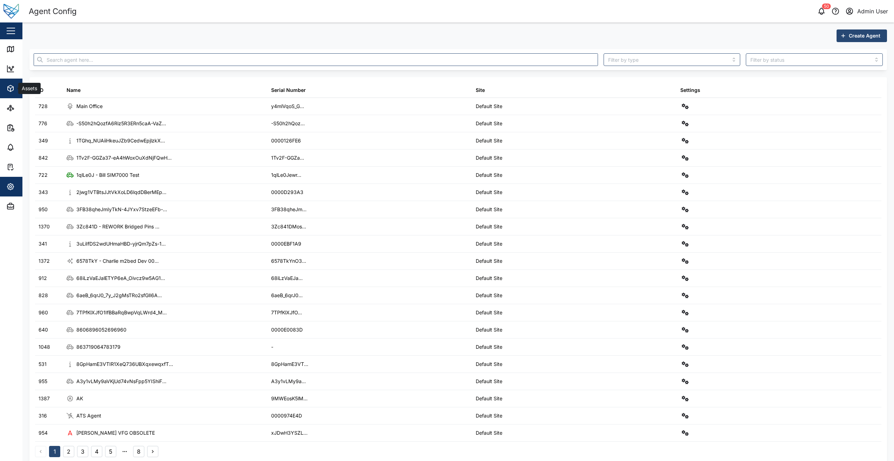
click at [10, 84] on span "Assets" at bounding box center [38, 89] width 64 height 20
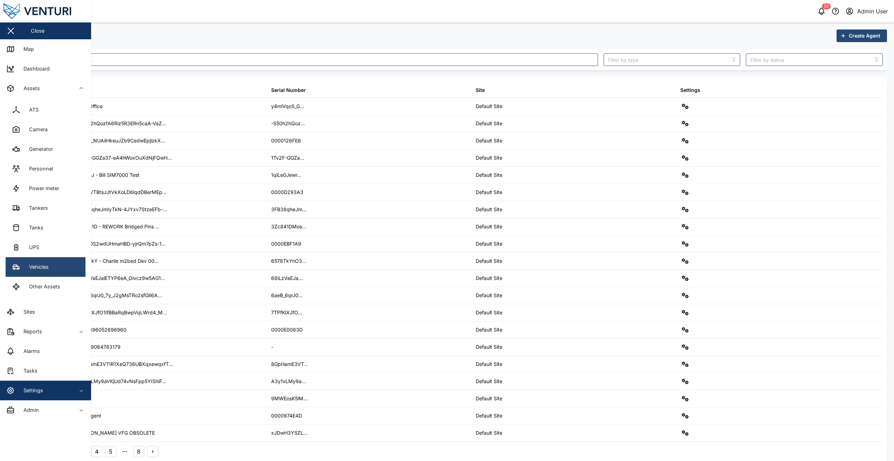
click at [51, 263] on link "Vehicles" at bounding box center [46, 267] width 80 height 20
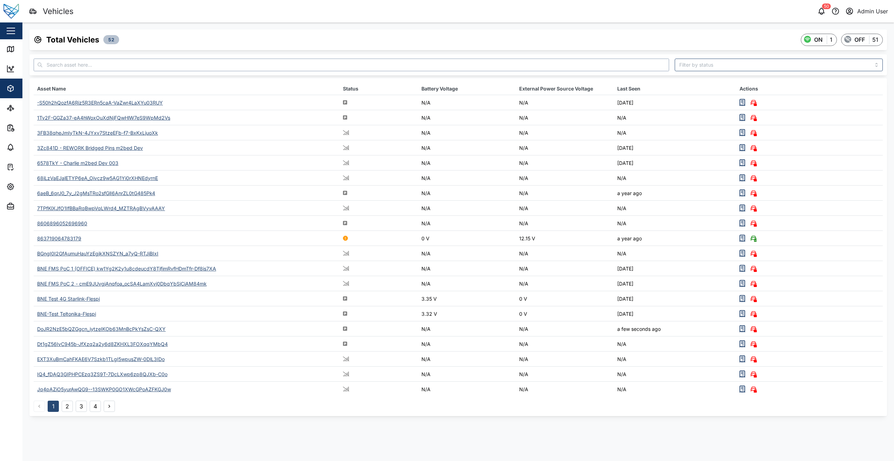
click at [125, 67] on input "text" at bounding box center [352, 65] width 636 height 13
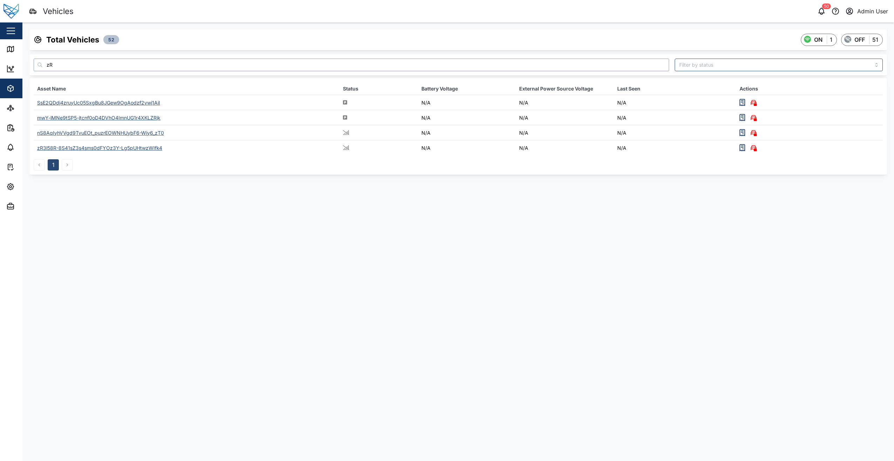
type input "zR"
click at [131, 150] on div "zR3l58R-8S41sZ3s4sms0dFYOz3Y-Lg5pUHtwzWIfk4" at bounding box center [99, 148] width 125 height 6
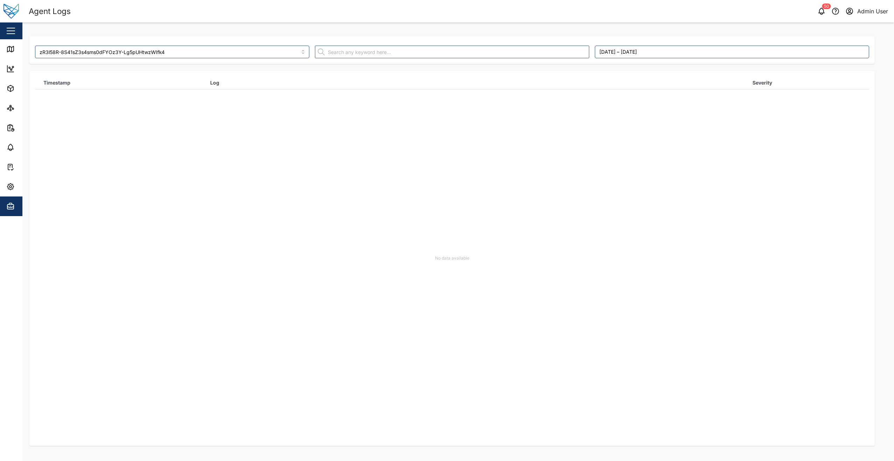
click at [269, 126] on div "No data available" at bounding box center [452, 258] width 835 height 375
type input "zR3l58R-8S41sZ3s4sms0dFYOz3Y-Lg5pUHtwzWIfk4"
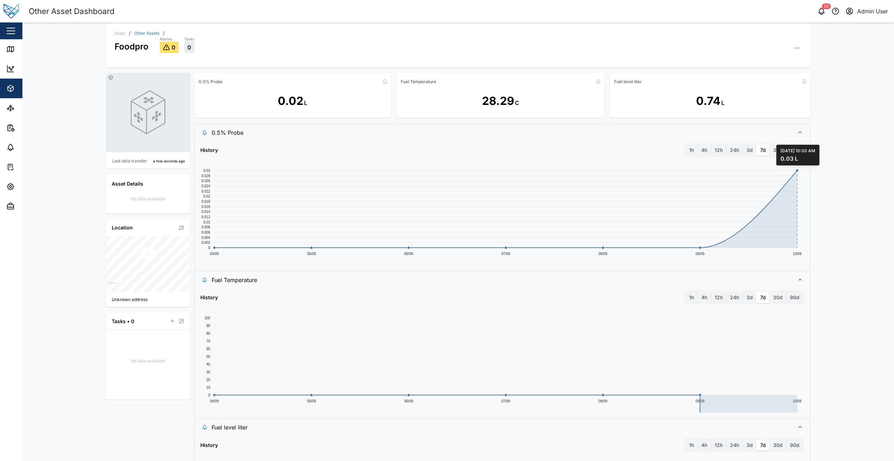
scroll to position [110, 0]
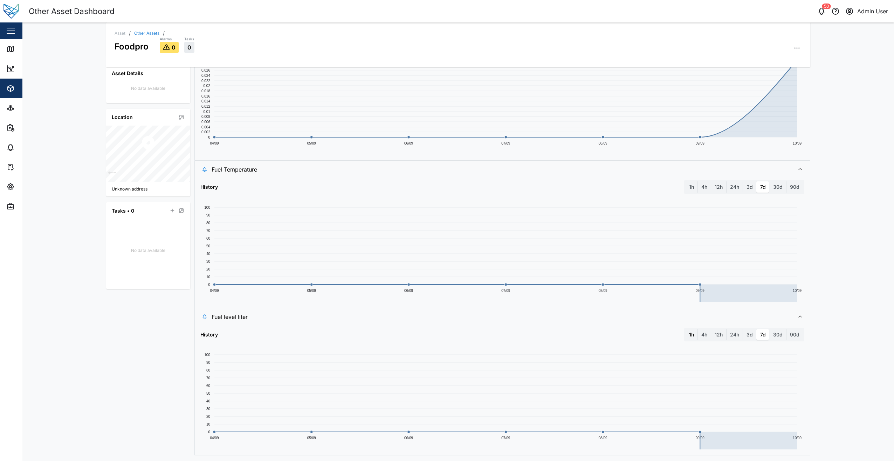
click at [689, 329] on label "1h" at bounding box center [692, 334] width 12 height 11
click at [686, 329] on hour "1h" at bounding box center [686, 329] width 0 height 0
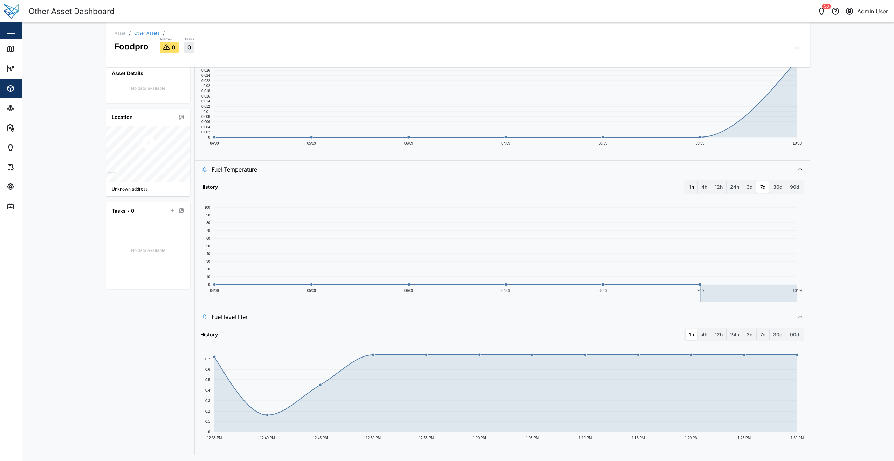
click at [688, 188] on label "1h" at bounding box center [692, 186] width 12 height 11
click at [686, 181] on hour "1h" at bounding box center [686, 181] width 0 height 0
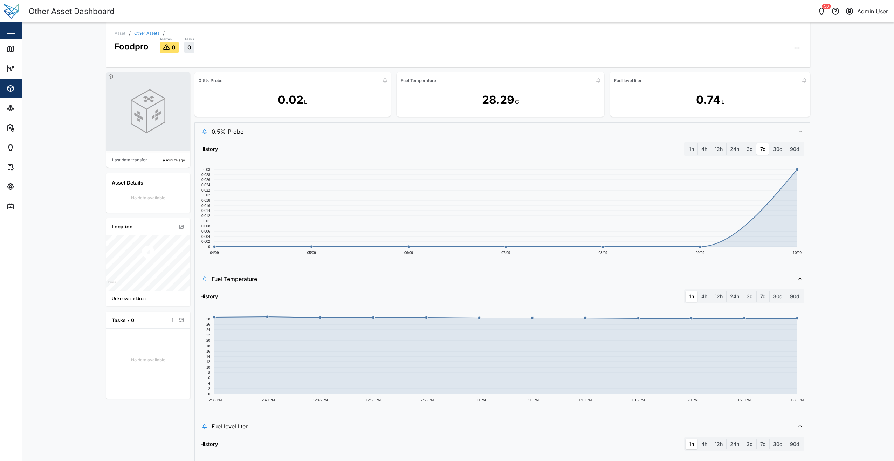
scroll to position [0, 0]
click at [692, 148] on label "1h" at bounding box center [692, 149] width 12 height 11
click at [686, 144] on hour "1h" at bounding box center [686, 144] width 0 height 0
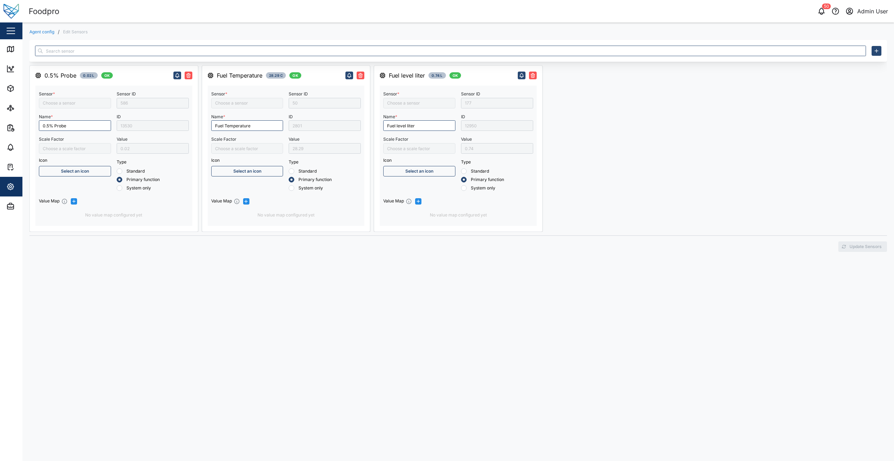
type input "Fuel Temperature"
type input "Fuel level liter 2"
type input "Fuel Level Liter"
